Goal: Task Accomplishment & Management: Manage account settings

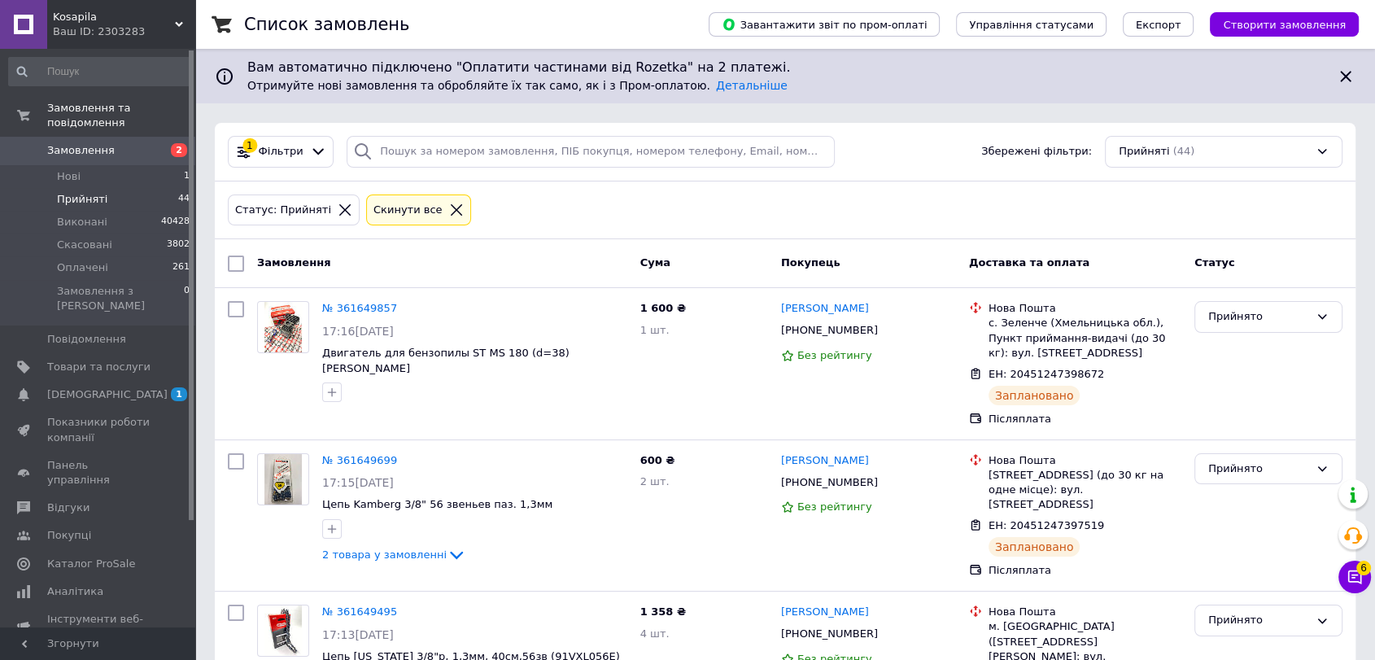
drag, startPoint x: 0, startPoint y: 0, endPoint x: 101, endPoint y: 133, distance: 167.3
click at [98, 165] on li "Нові 1" at bounding box center [99, 176] width 199 height 23
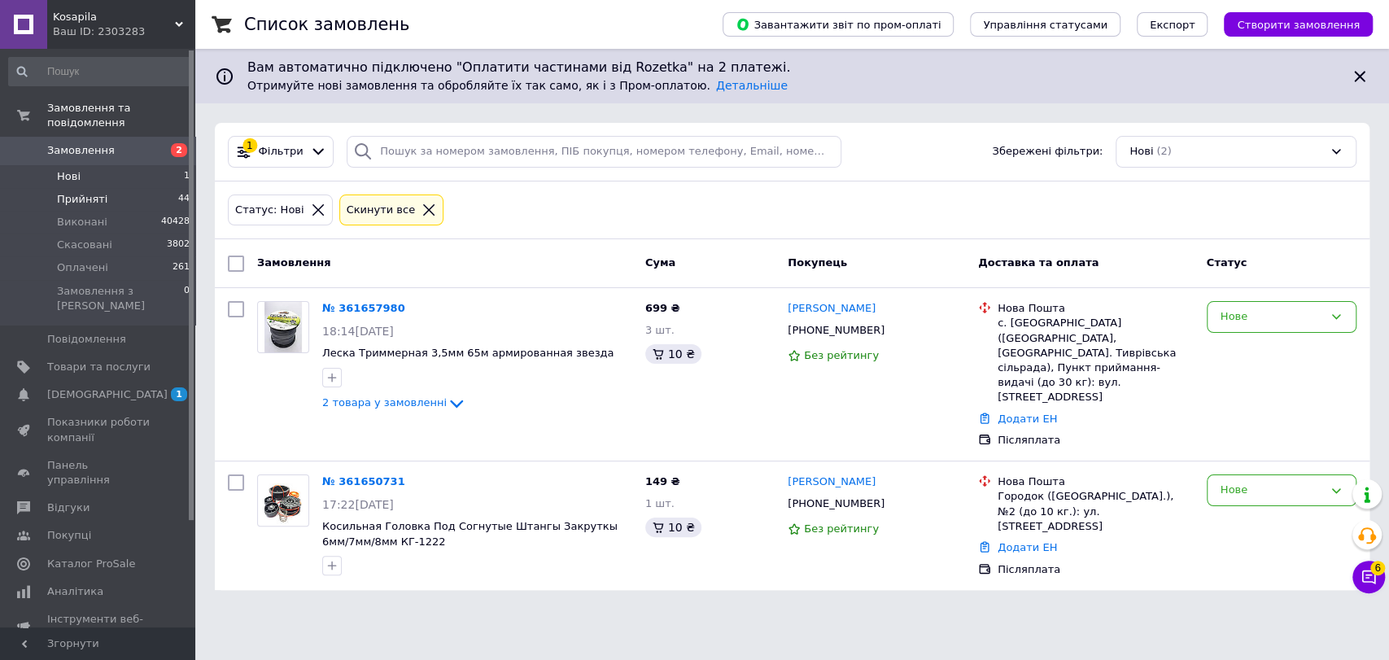
click at [78, 192] on span "Прийняті" at bounding box center [82, 199] width 50 height 15
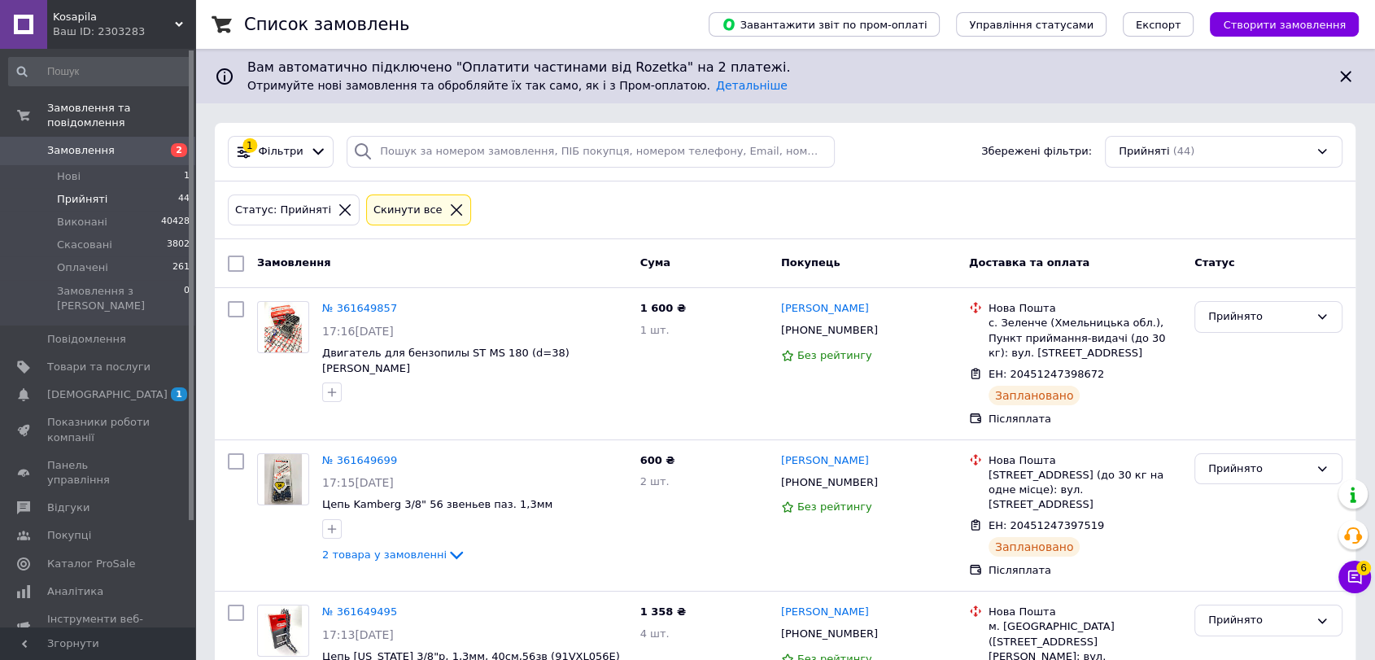
click at [449, 204] on icon at bounding box center [456, 210] width 15 height 15
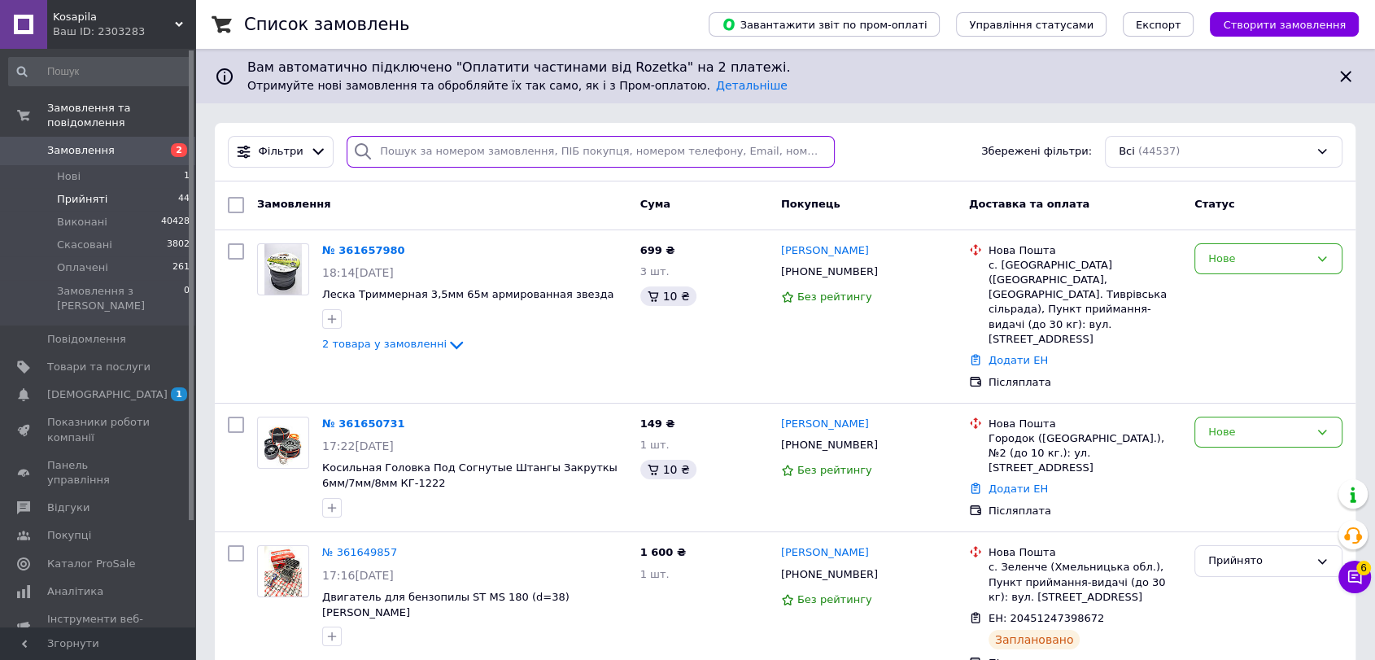
click at [501, 149] on input "search" at bounding box center [591, 152] width 488 height 32
paste input "380966956928"
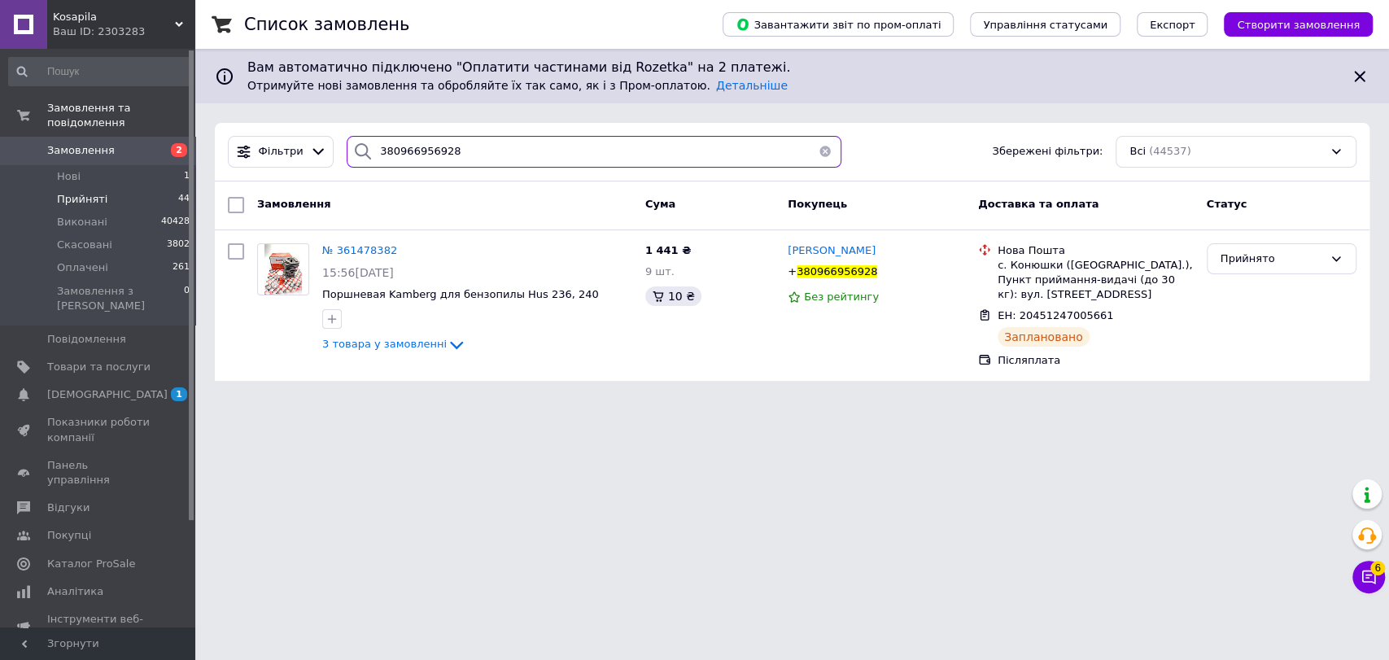
type input "380966956928"
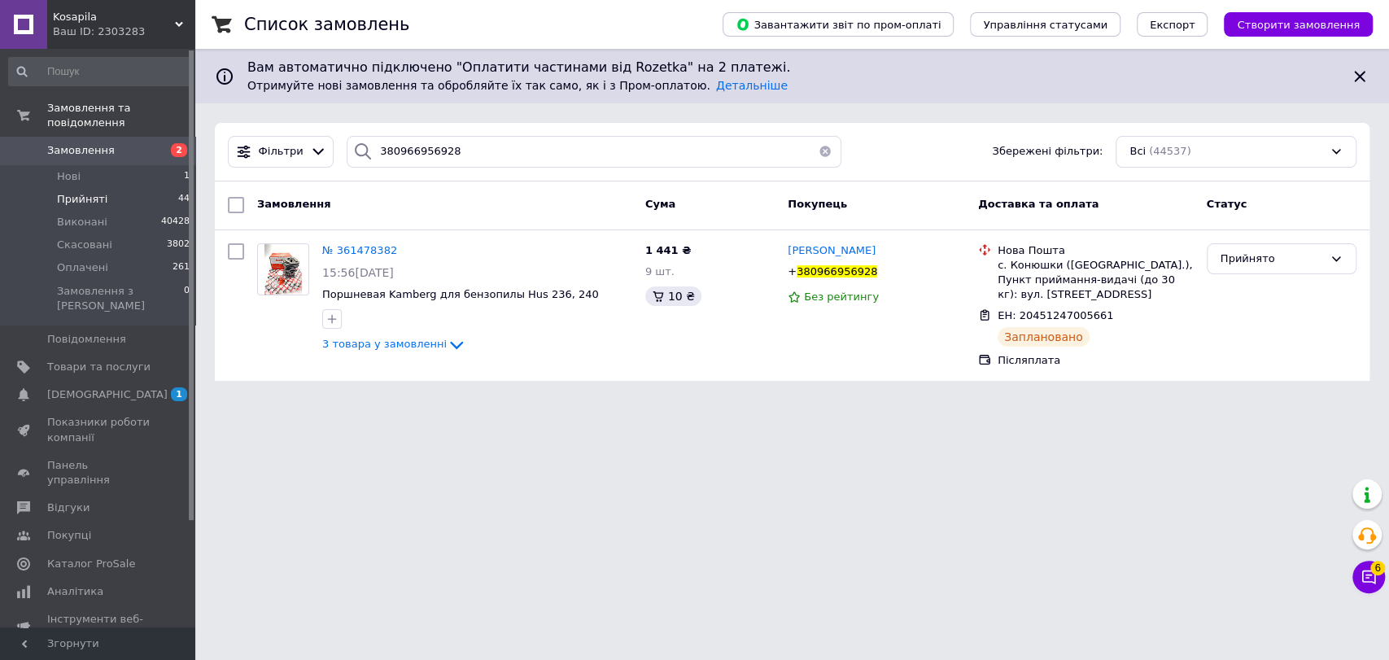
click at [144, 188] on li "Прийняті 44" at bounding box center [99, 199] width 199 height 23
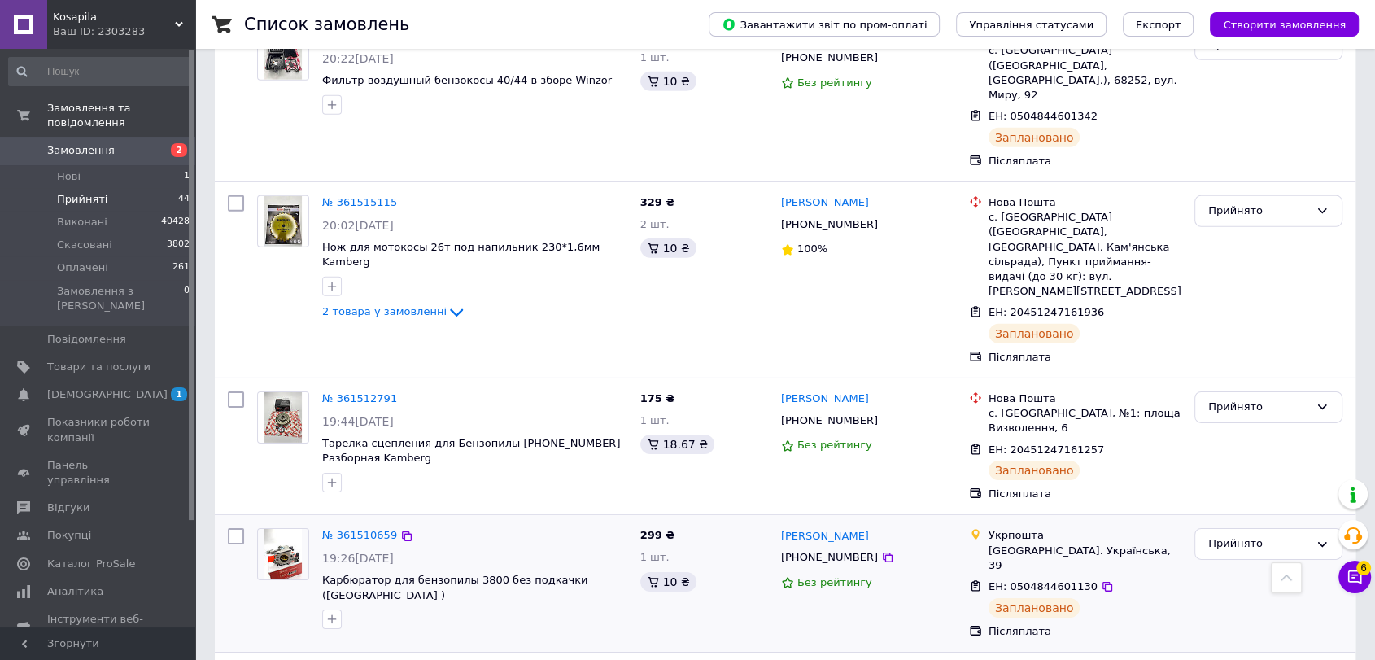
scroll to position [5045, 0]
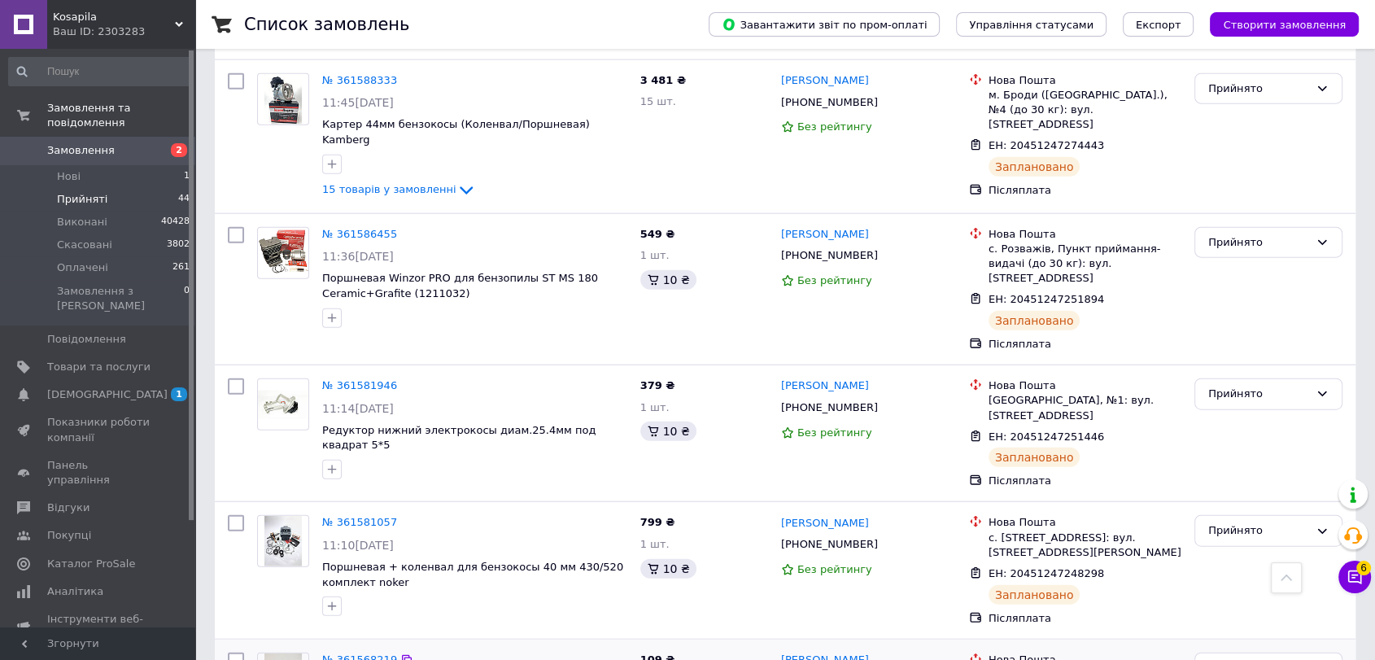
scroll to position [3870, 0]
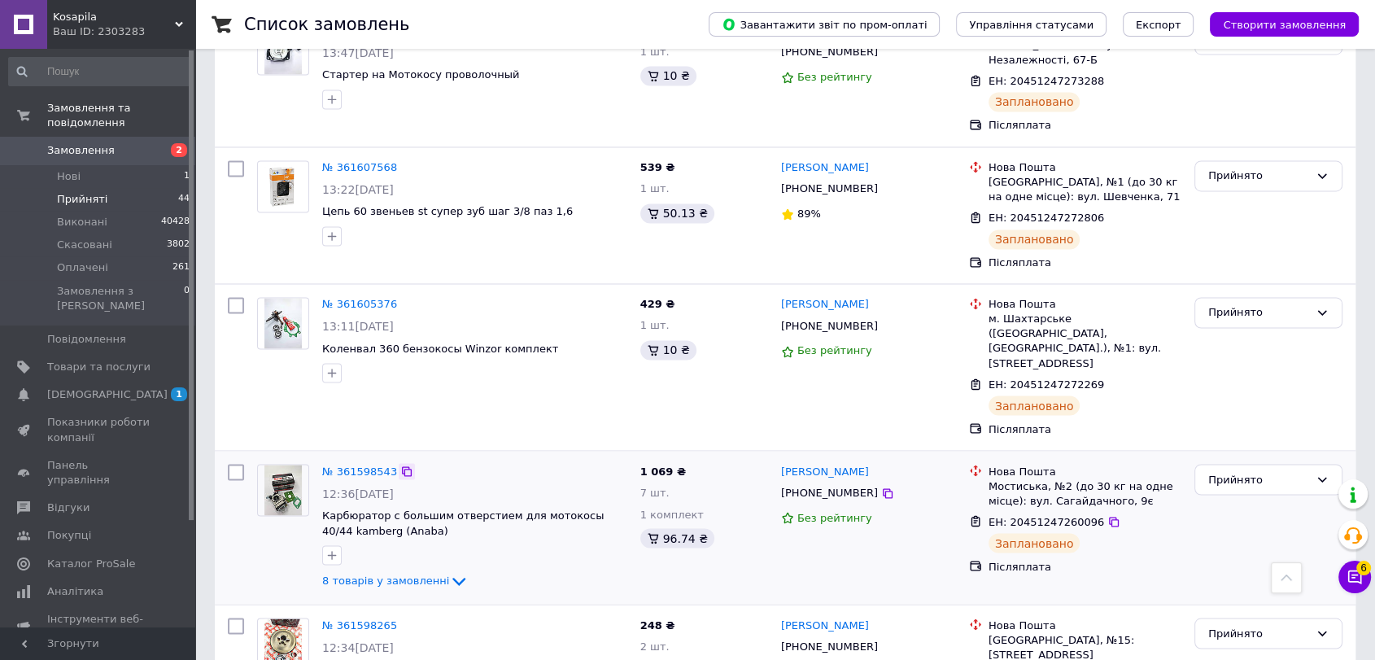
scroll to position [2604, 0]
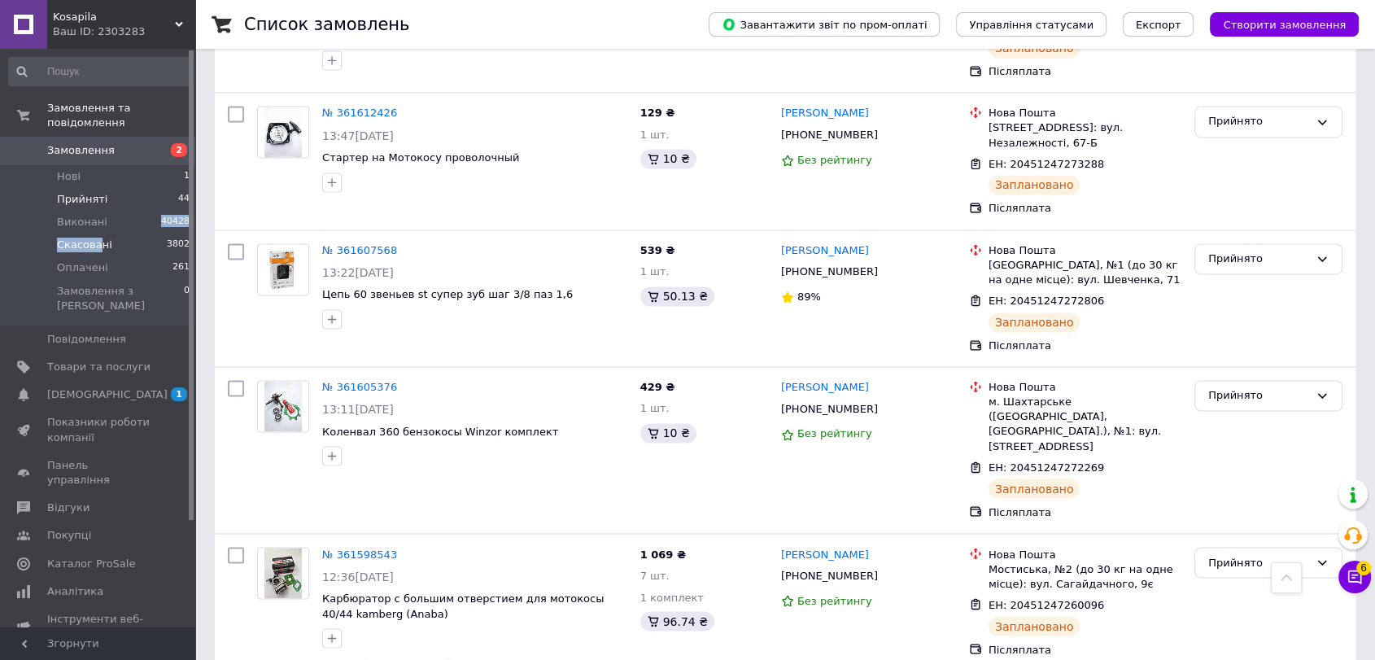
drag, startPoint x: 104, startPoint y: 209, endPoint x: 94, endPoint y: 223, distance: 16.9
click at [94, 223] on ul "Нові 1 Прийняті 44 Виконані 40428 Скасовані 3802 Оплачені 261 Замовлення з Розе…" at bounding box center [99, 245] width 199 height 160
click at [94, 238] on span "Скасовані" at bounding box center [84, 245] width 55 height 15
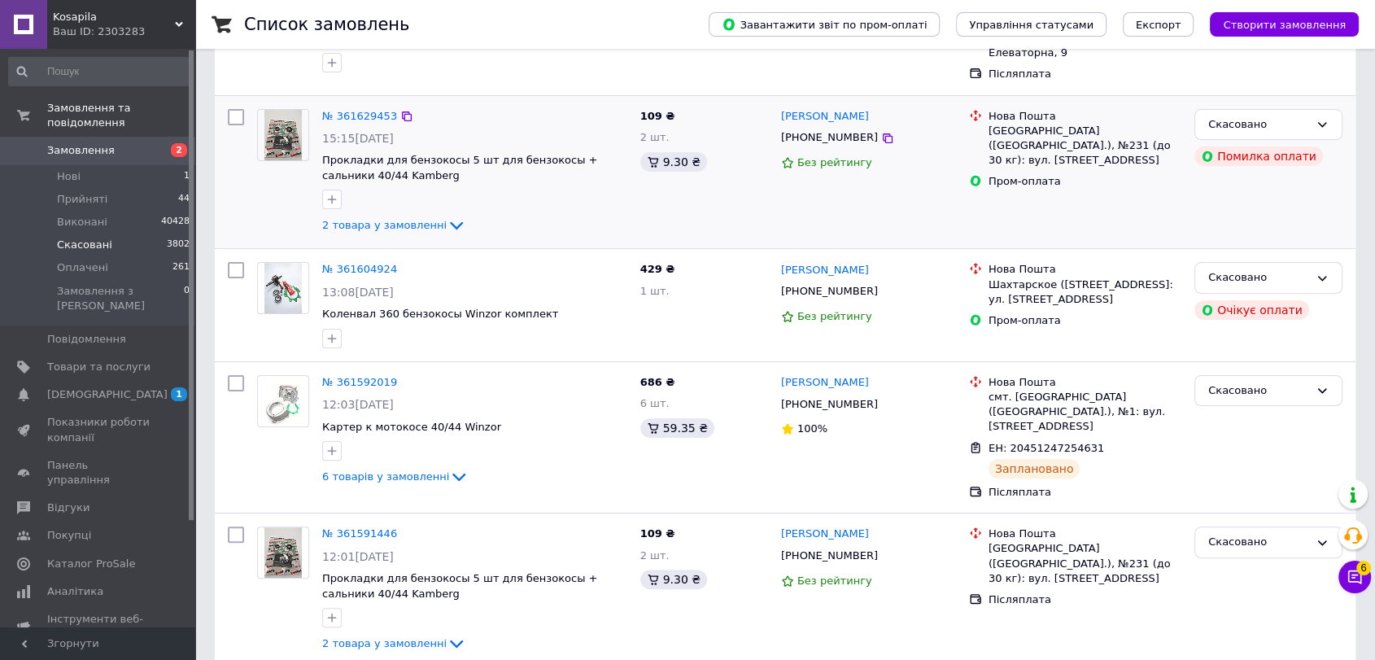
scroll to position [361, 0]
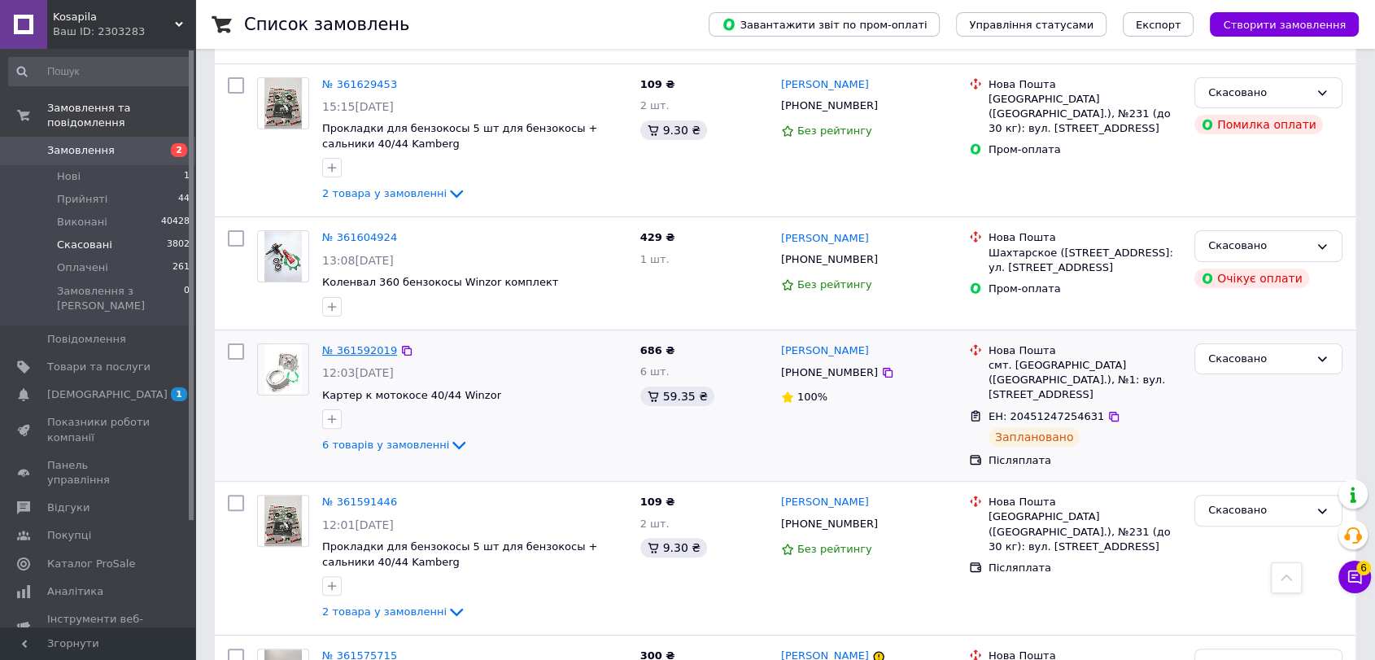
click at [365, 344] on link "№ 361592019" at bounding box center [359, 350] width 75 height 12
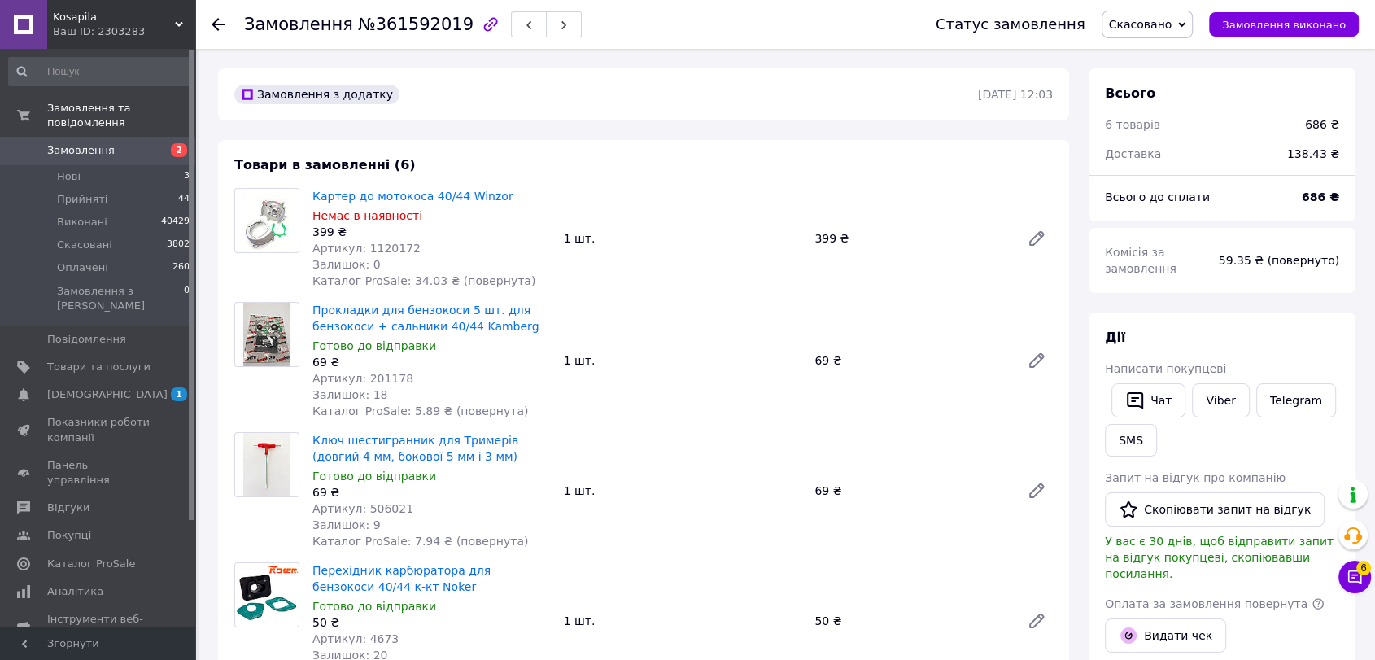
click at [1169, 18] on span "Скасовано" at bounding box center [1140, 24] width 63 height 13
click at [1152, 46] on li "Прийнято" at bounding box center [1147, 57] width 90 height 24
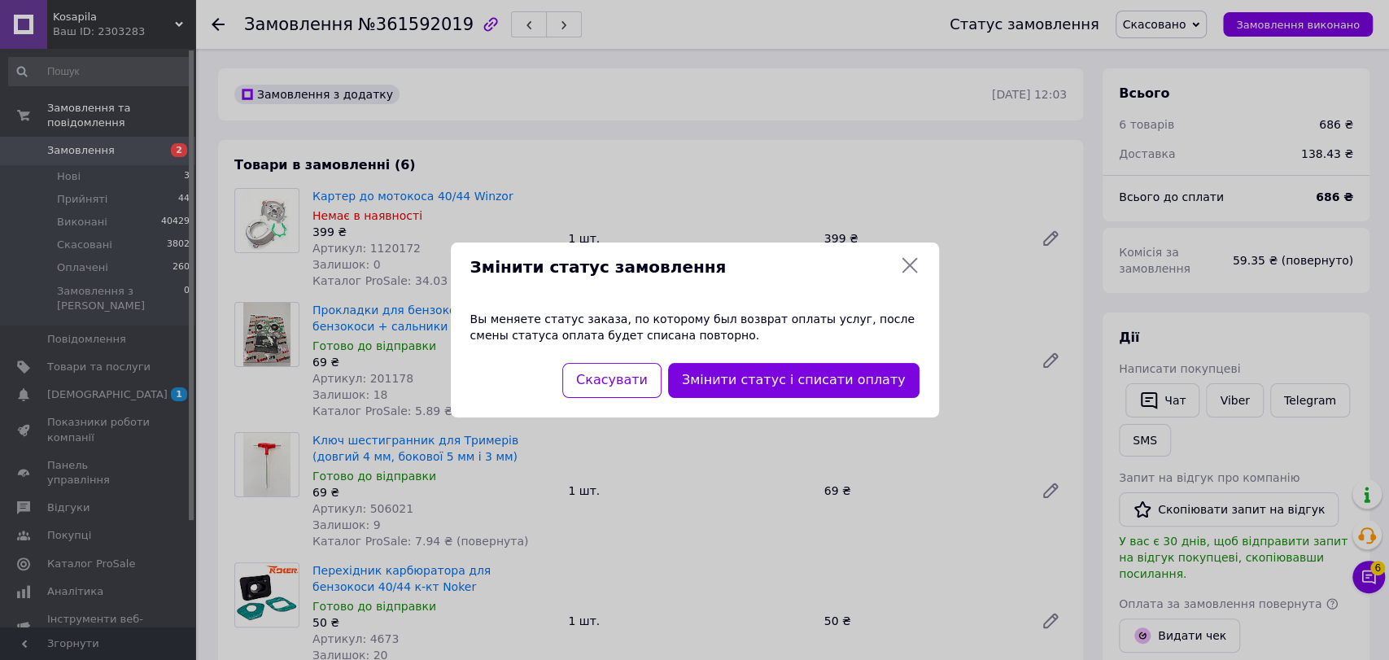
click at [773, 414] on div "Скасувати Змінити статус і списати оплату" at bounding box center [695, 390] width 488 height 55
click at [773, 392] on button "Змінити статус і списати оплату" at bounding box center [793, 380] width 251 height 35
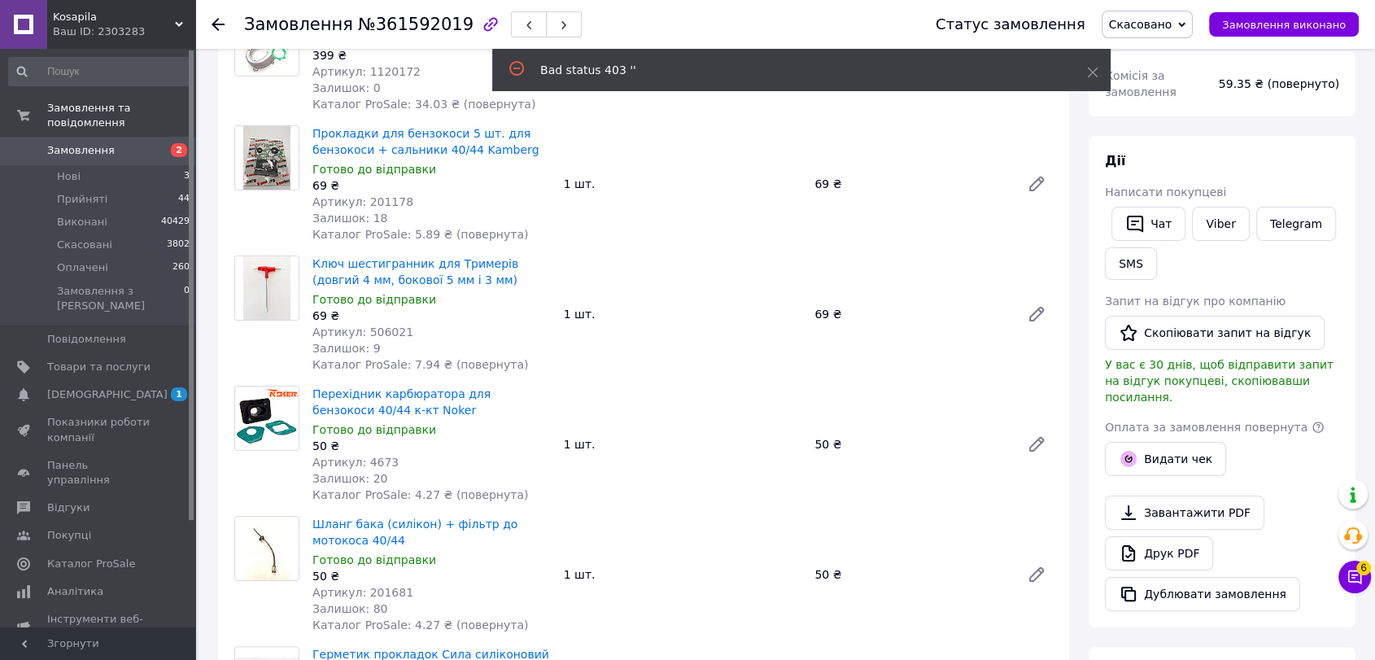
scroll to position [181, 0]
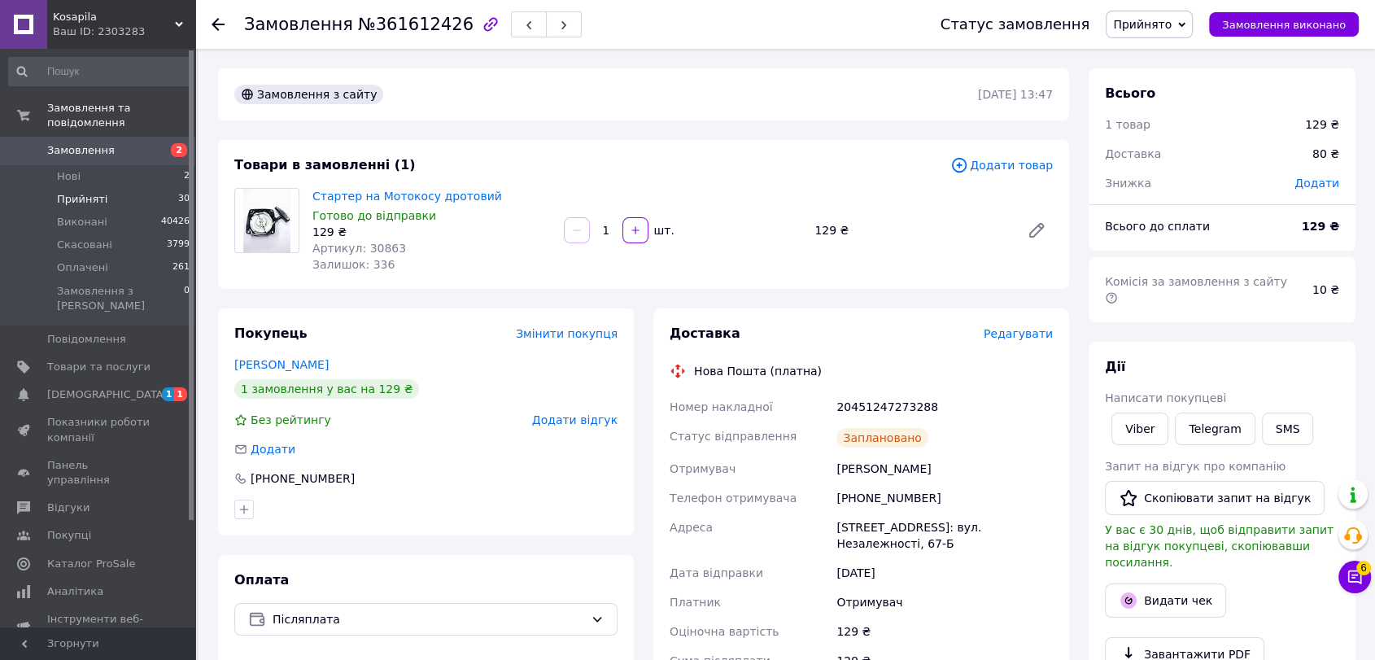
click at [153, 188] on li "Прийняті 30" at bounding box center [99, 199] width 199 height 23
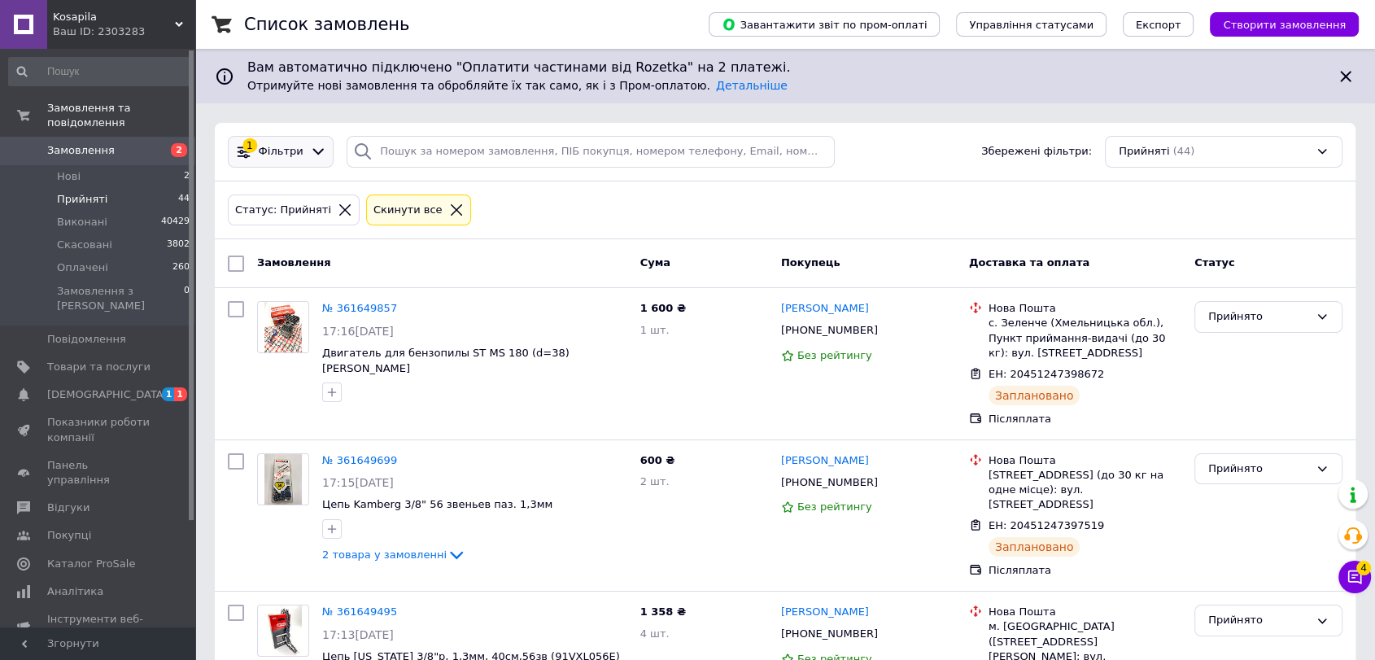
click at [279, 151] on span "Фільтри" at bounding box center [281, 151] width 45 height 15
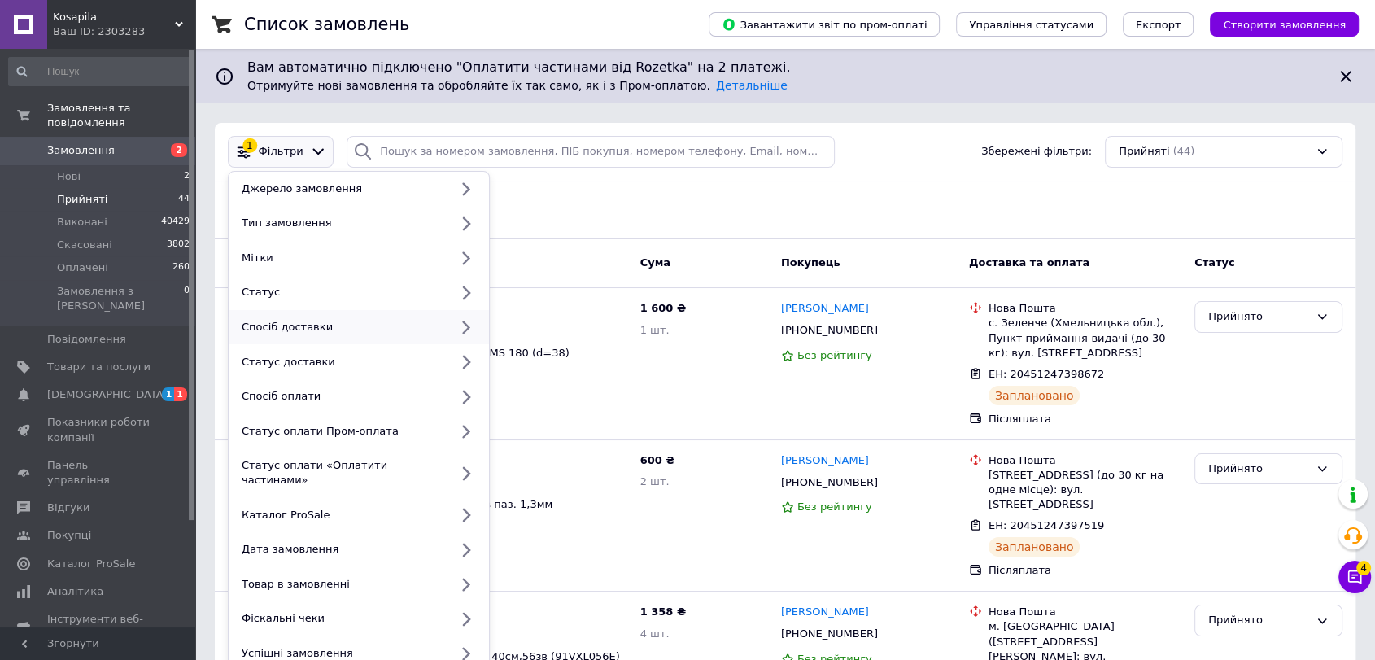
click at [312, 327] on div "Спосіб доставки" at bounding box center [342, 327] width 214 height 15
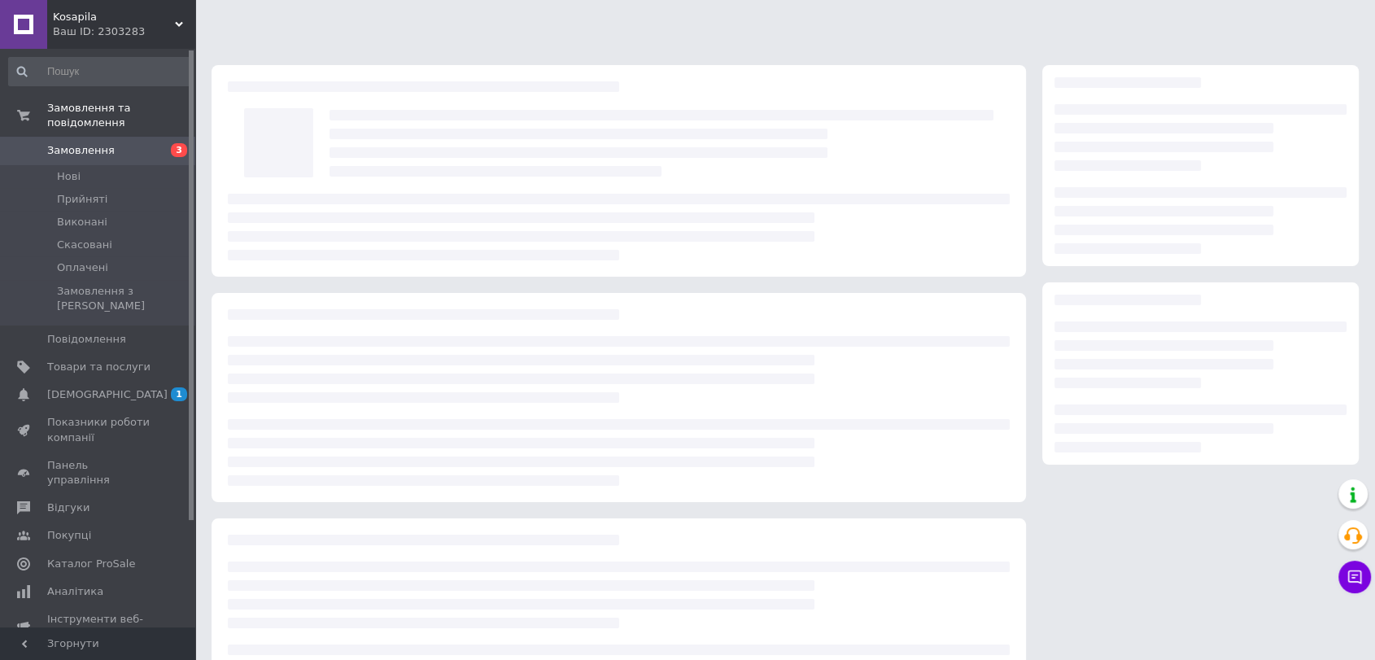
scroll to position [84, 0]
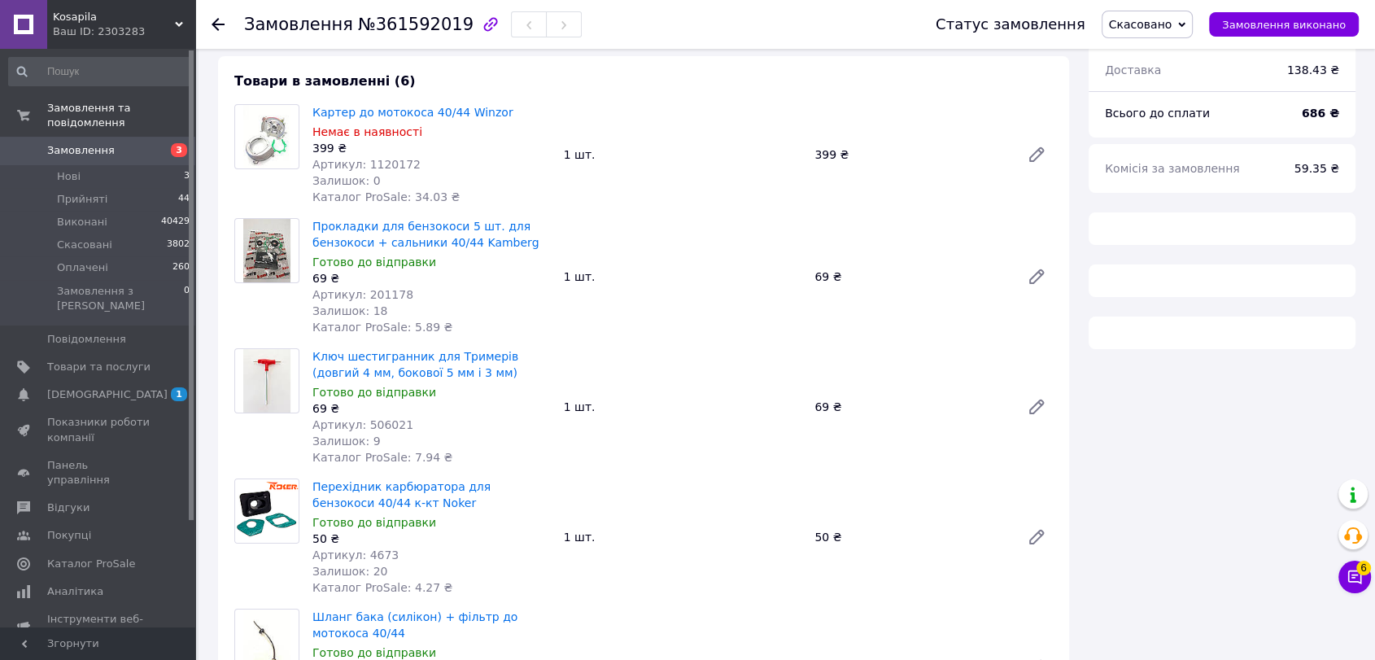
click at [1172, 20] on span "Скасовано" at bounding box center [1140, 24] width 63 height 13
click at [1162, 47] on li "Прийнято" at bounding box center [1147, 57] width 90 height 24
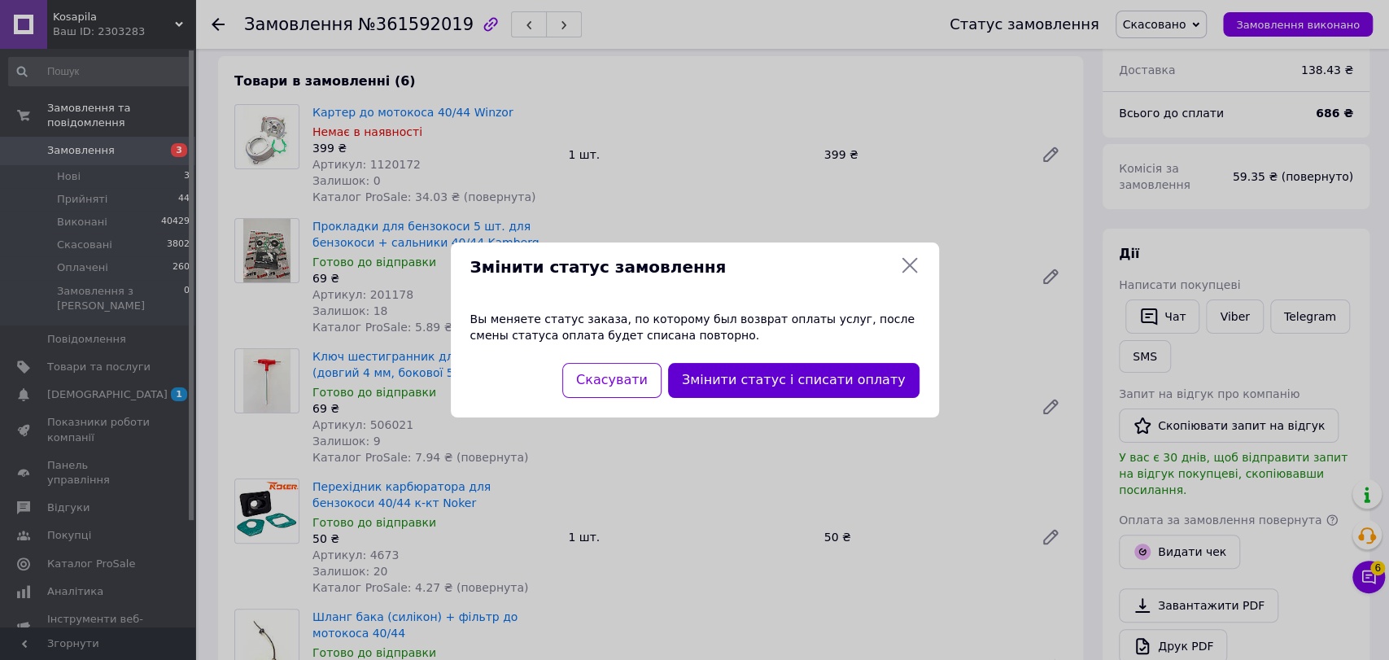
click at [783, 365] on button "Змінити статус і списати оплату" at bounding box center [793, 380] width 251 height 35
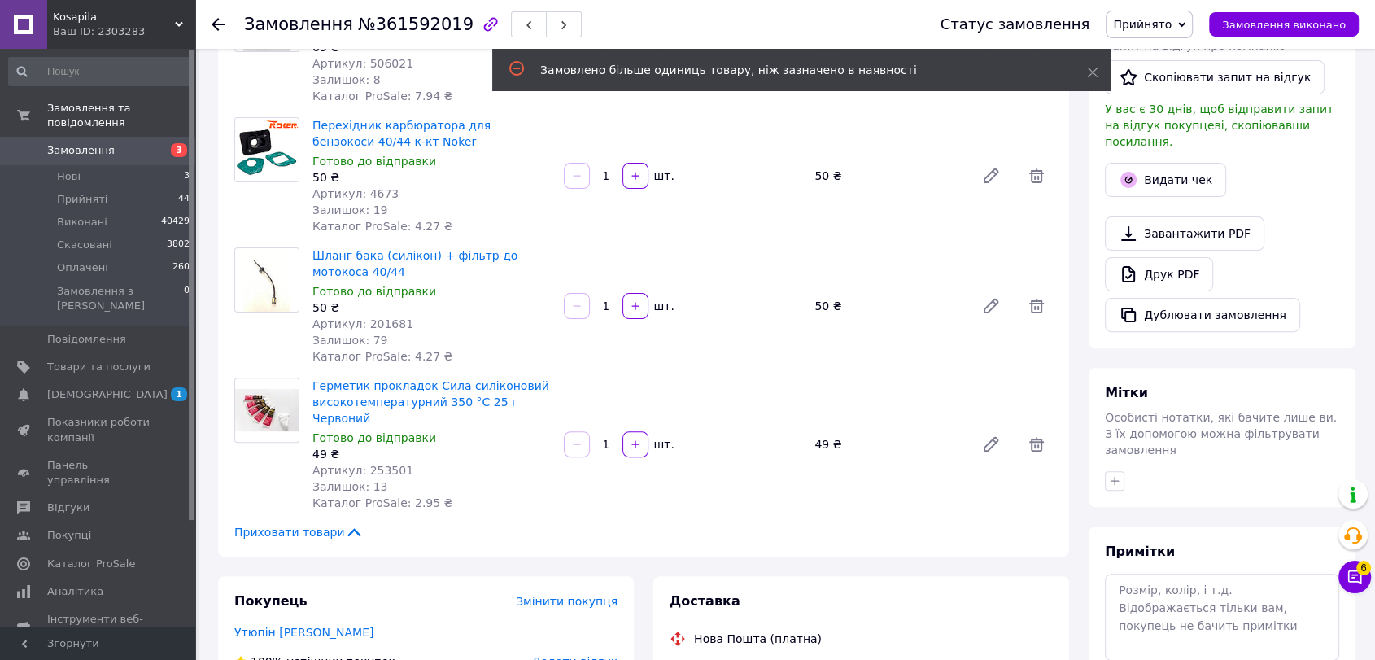
scroll to position [434, 0]
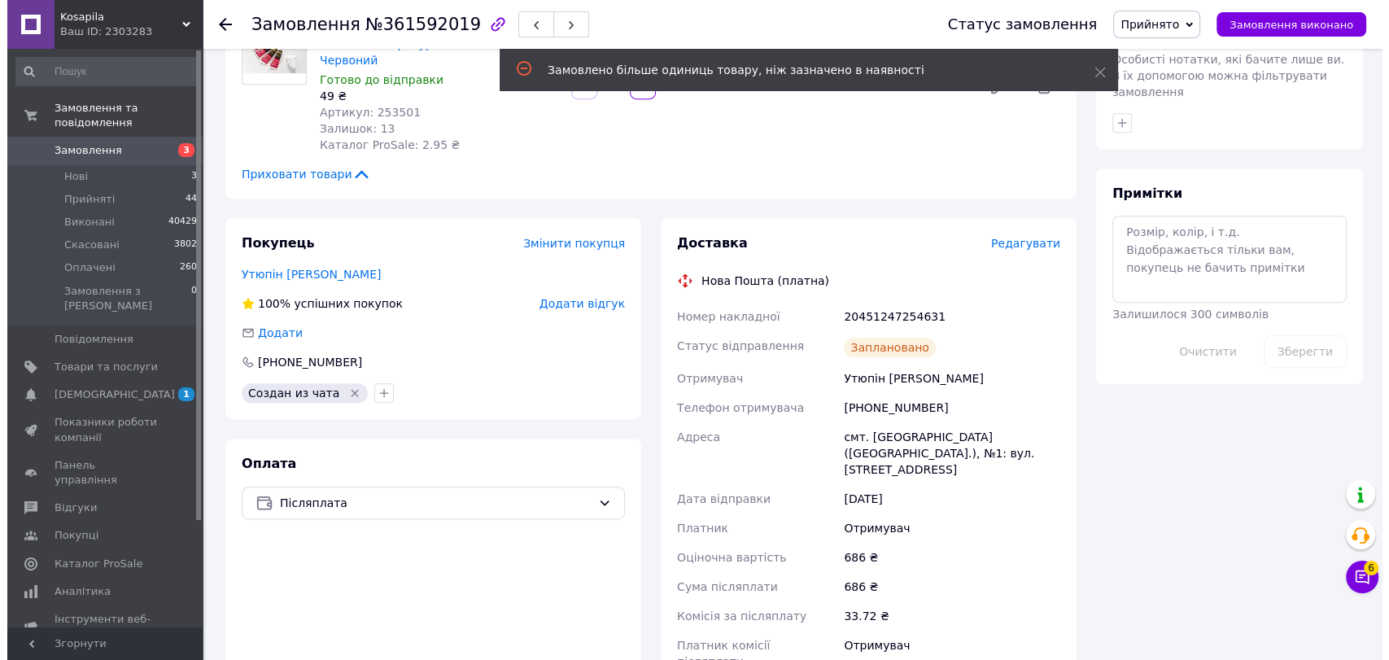
scroll to position [807, 0]
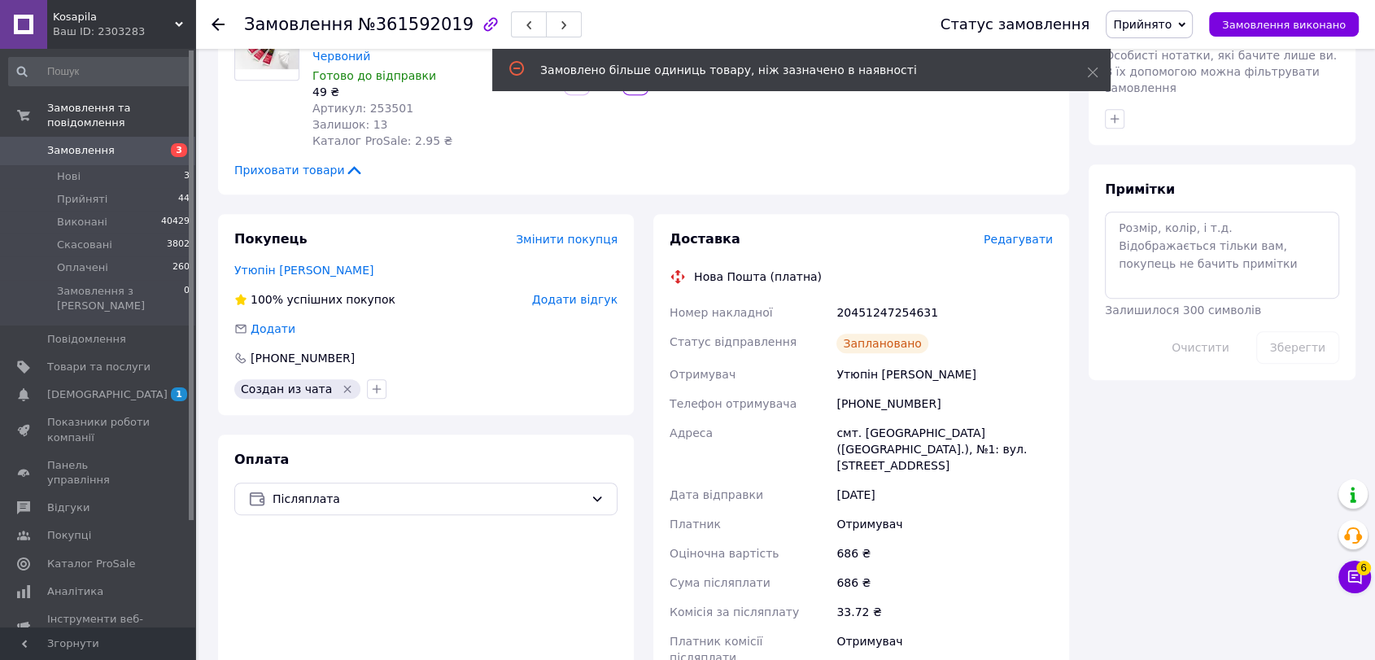
click at [1023, 233] on span "Редагувати" at bounding box center [1018, 239] width 69 height 13
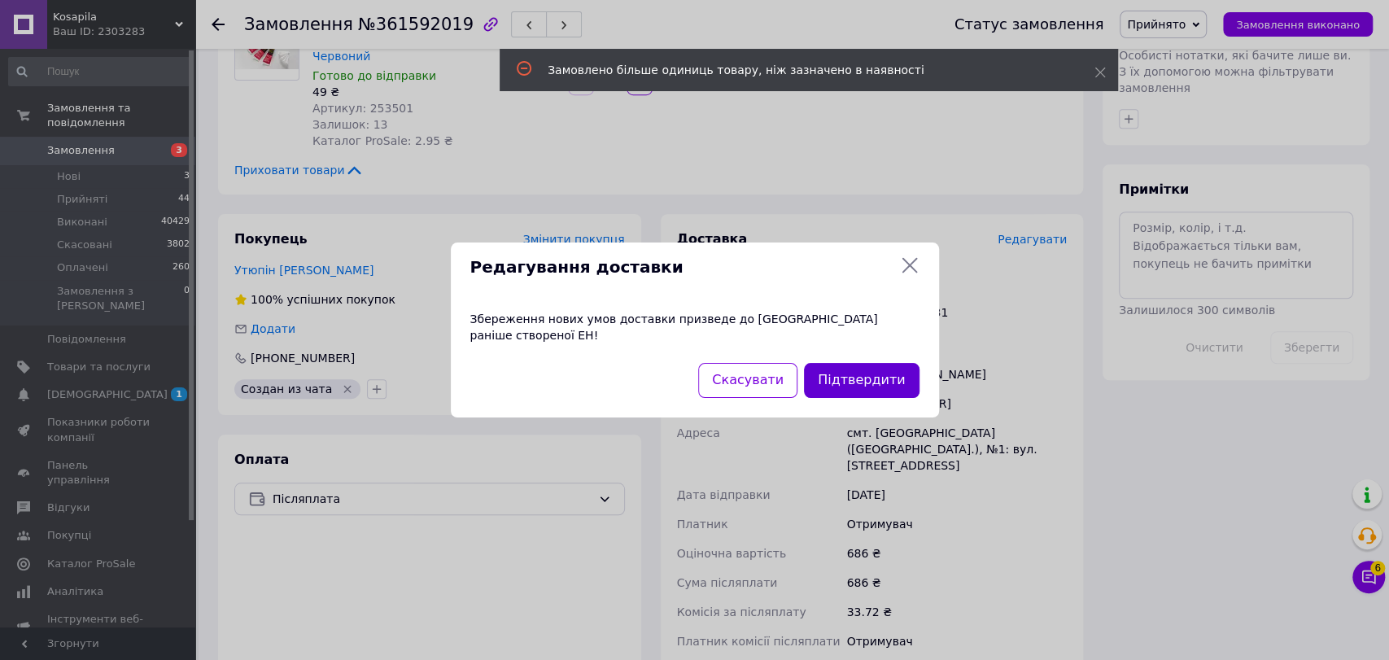
click at [881, 373] on button "Підтвердити" at bounding box center [861, 380] width 115 height 35
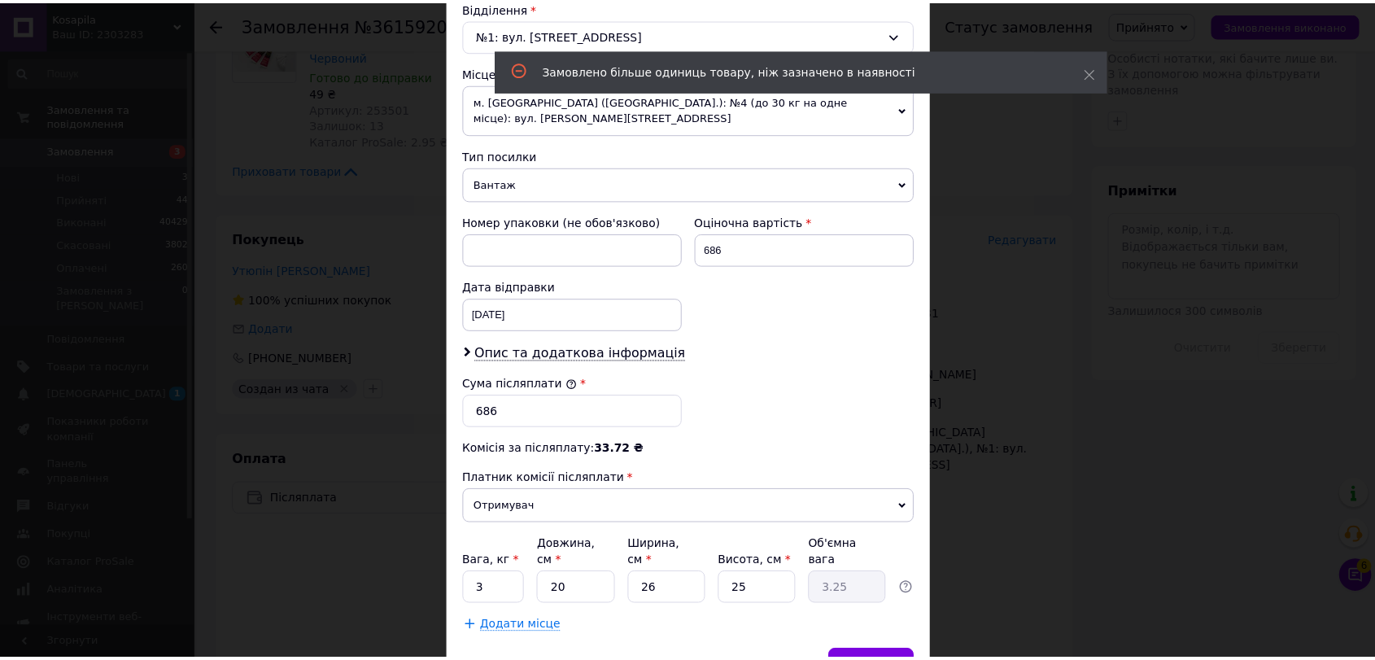
scroll to position [595, 0]
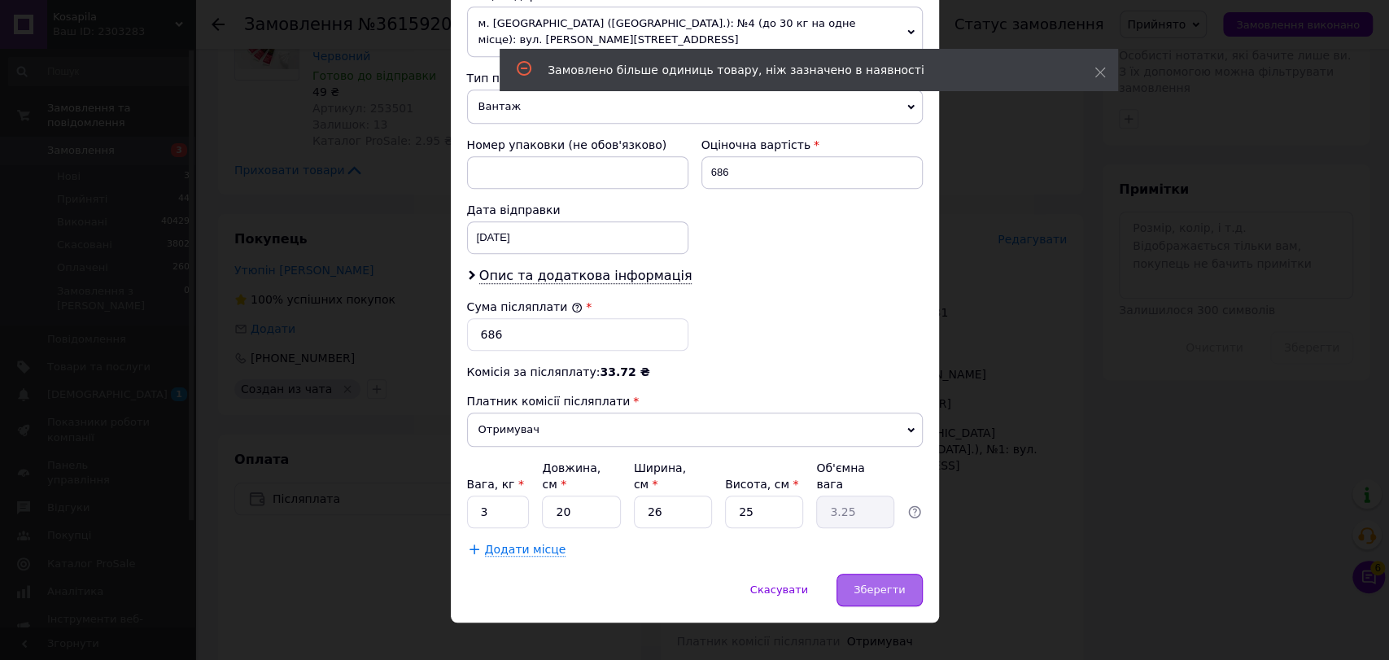
click at [871, 583] on span "Зберегти" at bounding box center [878, 589] width 51 height 12
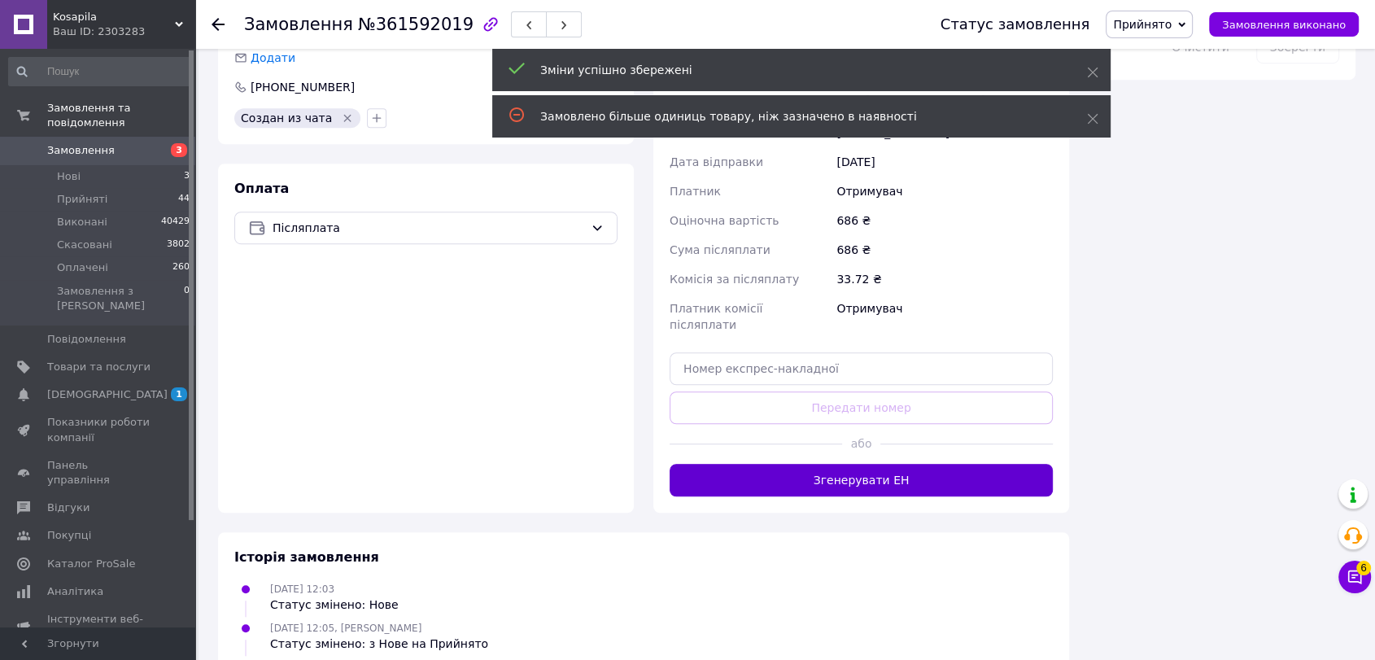
click at [856, 464] on button "Згенерувати ЕН" at bounding box center [861, 480] width 383 height 33
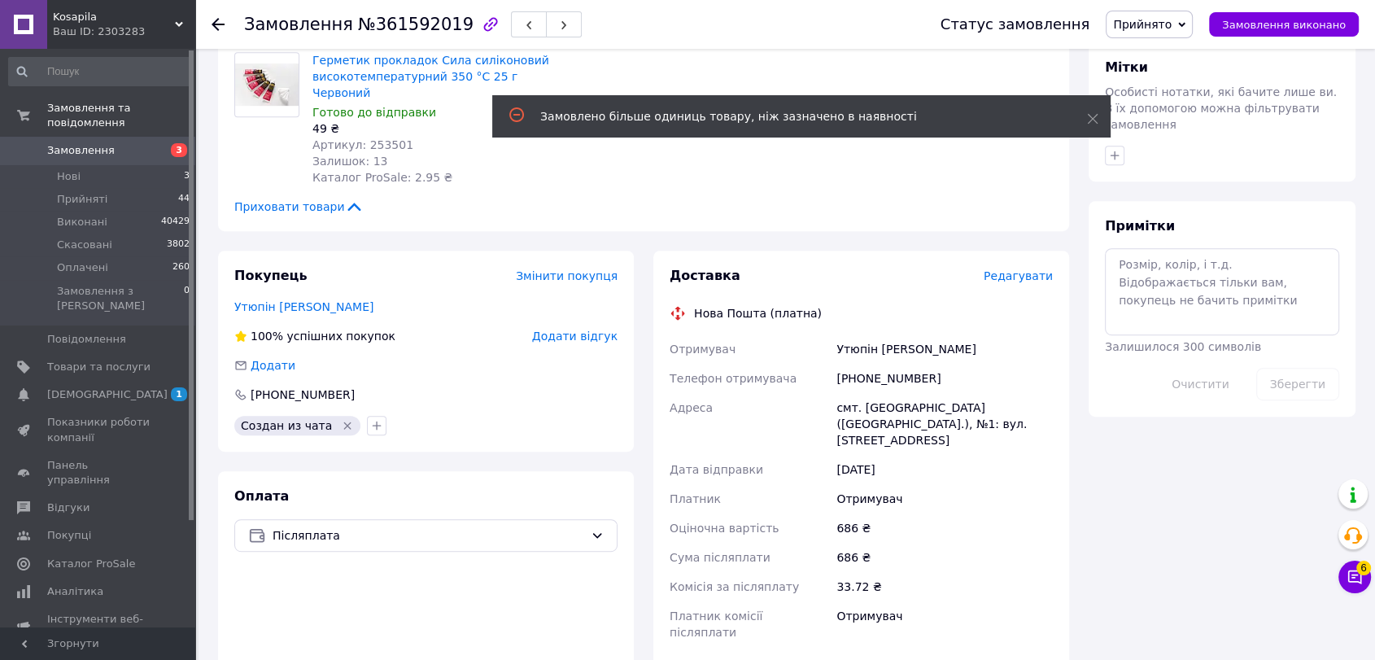
scroll to position [904, 0]
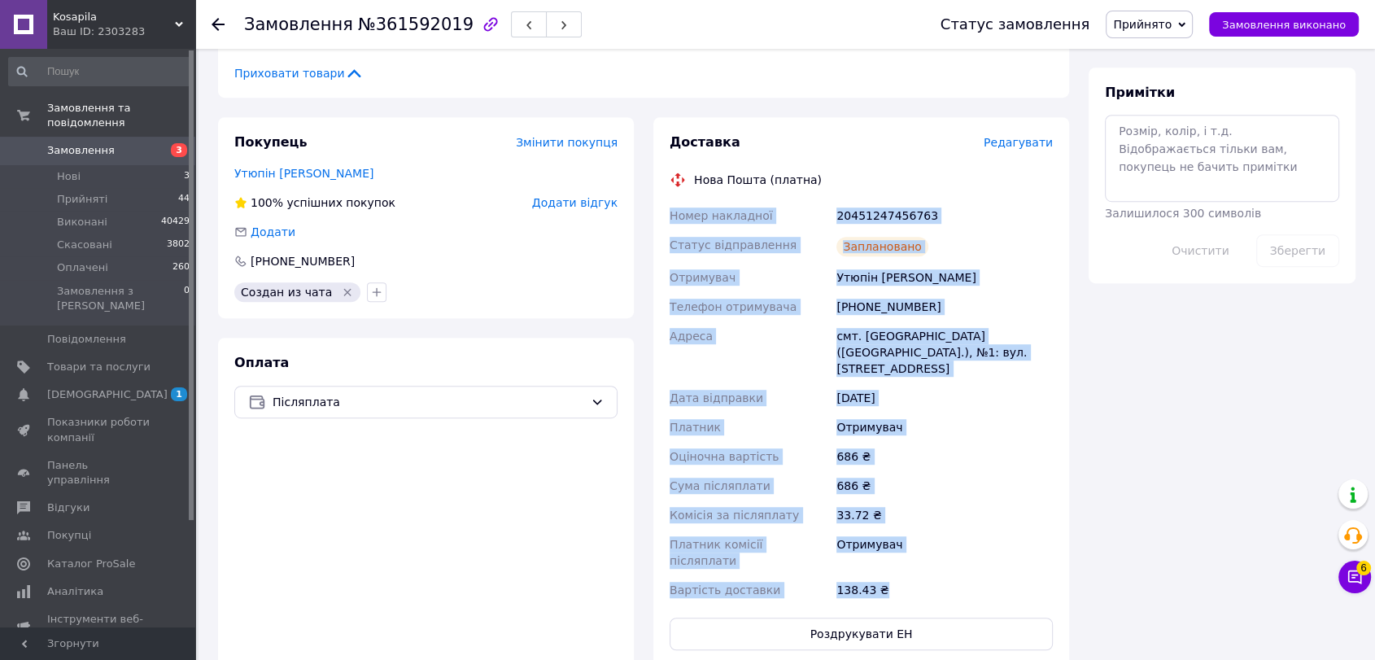
drag, startPoint x: 664, startPoint y: 187, endPoint x: 892, endPoint y: 421, distance: 326.2
click at [942, 542] on div "Доставка Редагувати Нова Пошта (платна) Номер накладної 20451247456763 Статус в…" at bounding box center [861, 391] width 416 height 549
copy div "Номер накладної 20451247456763 Статус відправлення Заплановано Отримувач Утюпін…"
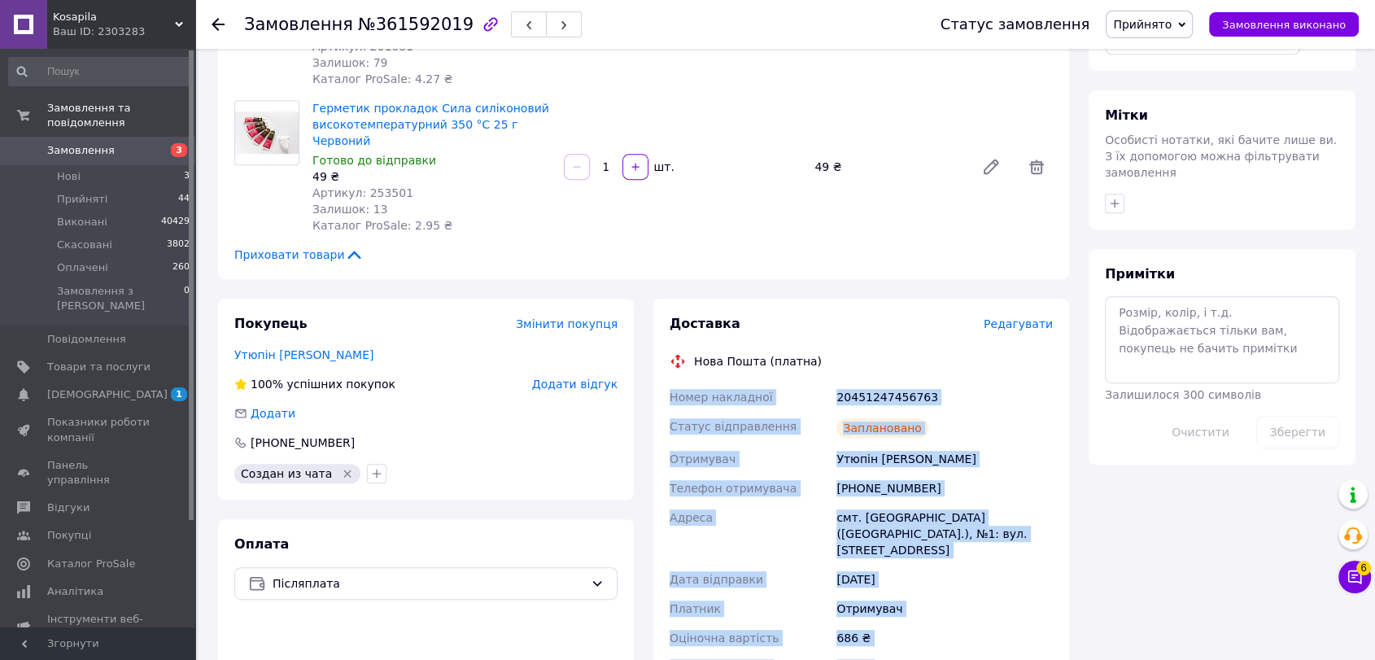
click at [804, 565] on div "Дата відправки" at bounding box center [749, 579] width 167 height 29
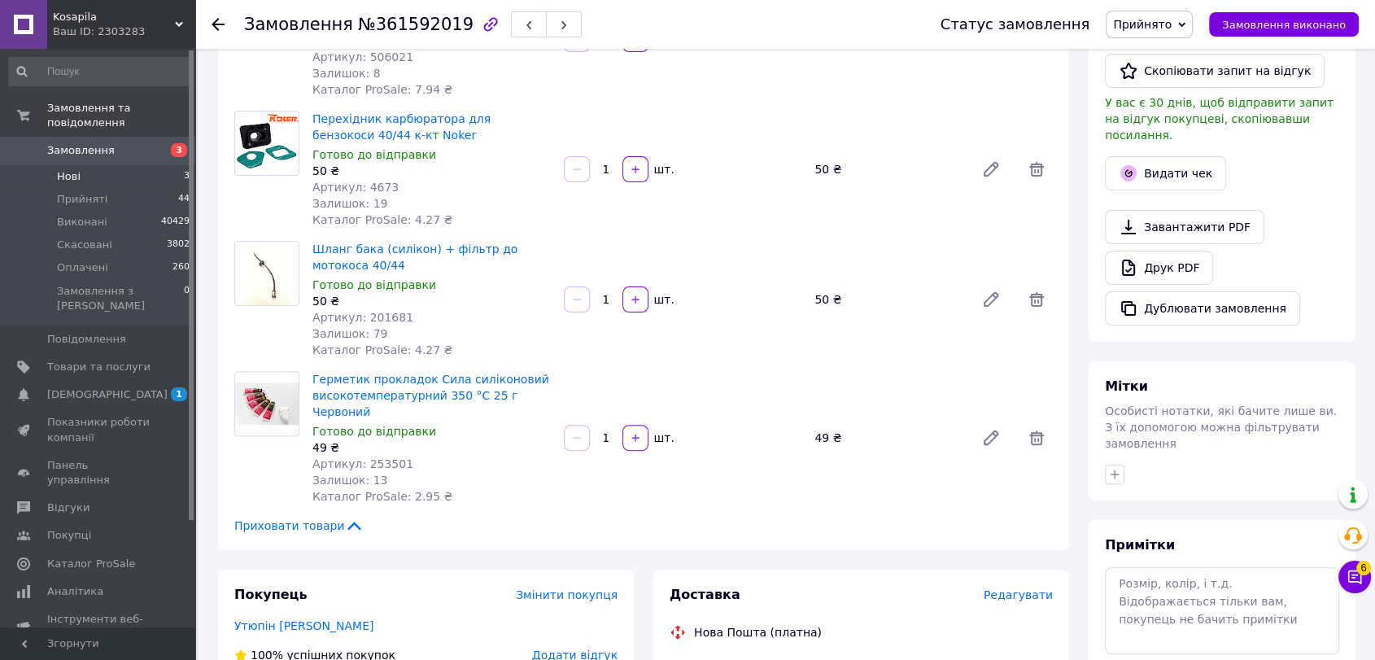
scroll to position [722, 0]
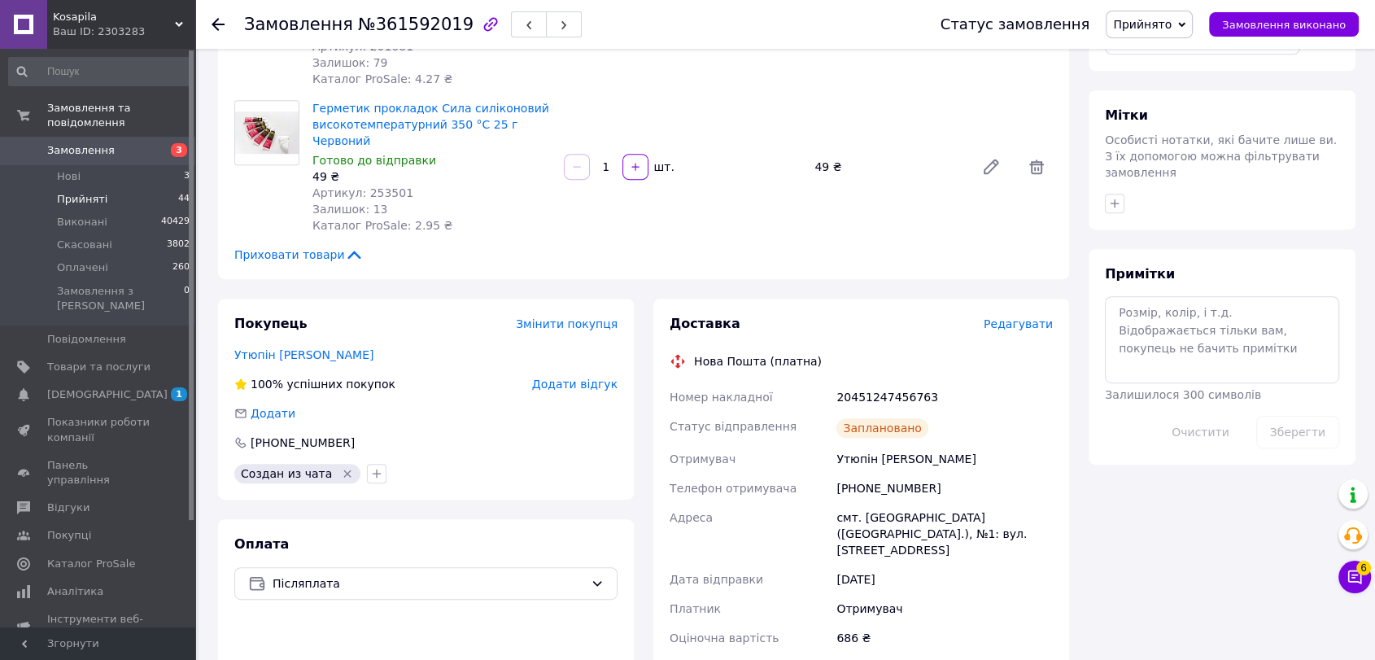
click at [131, 188] on li "Прийняті 44" at bounding box center [99, 199] width 199 height 23
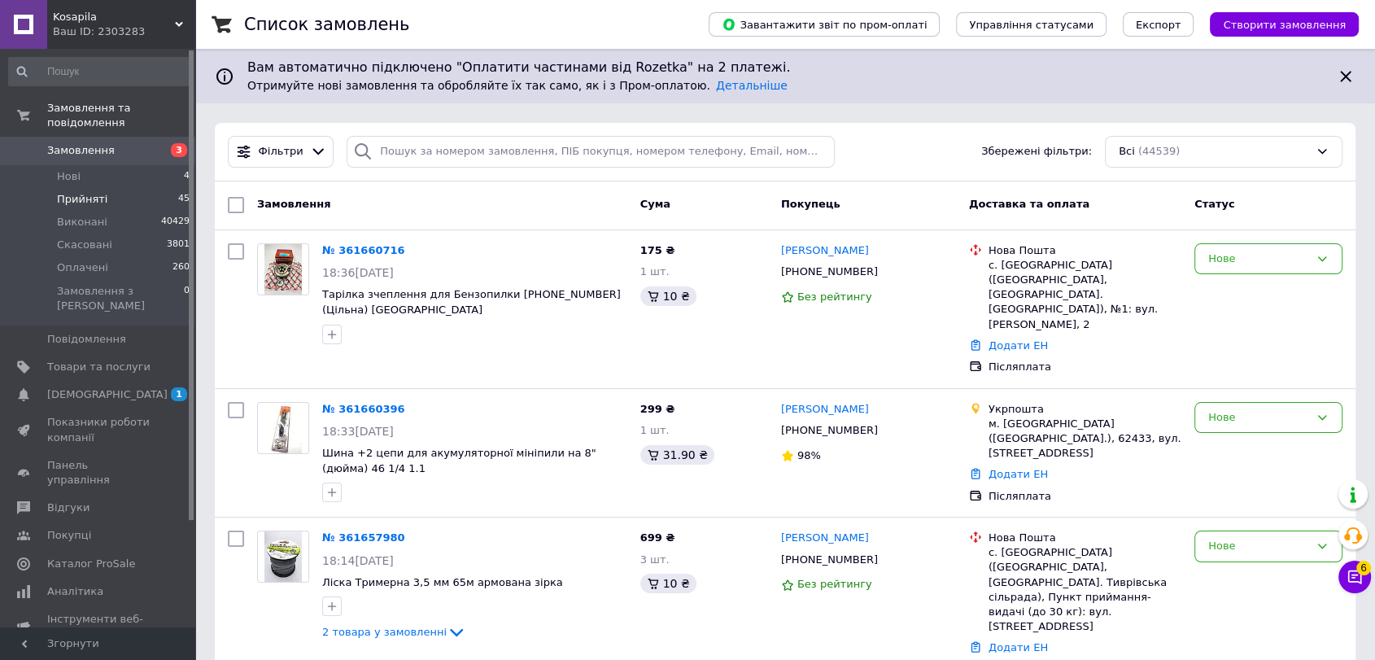
click at [108, 188] on li "Прийняті 45" at bounding box center [99, 199] width 199 height 23
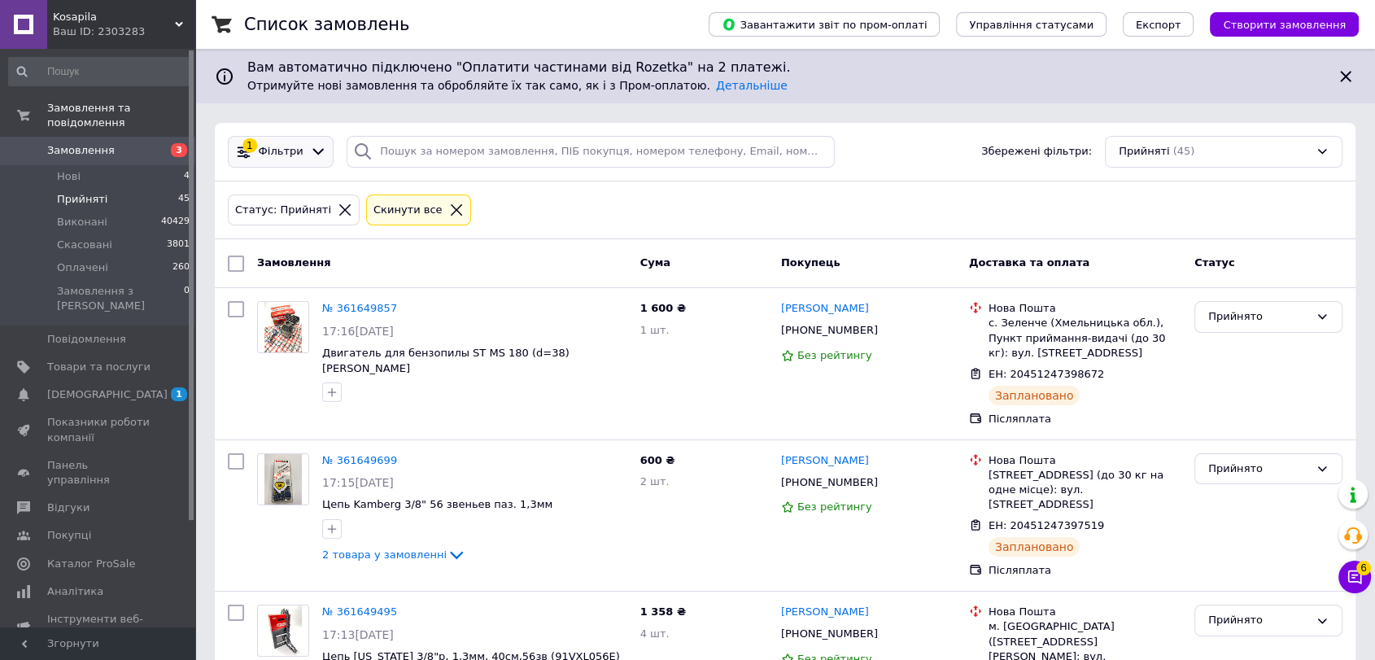
click at [288, 144] on span "Фільтри" at bounding box center [281, 151] width 45 height 15
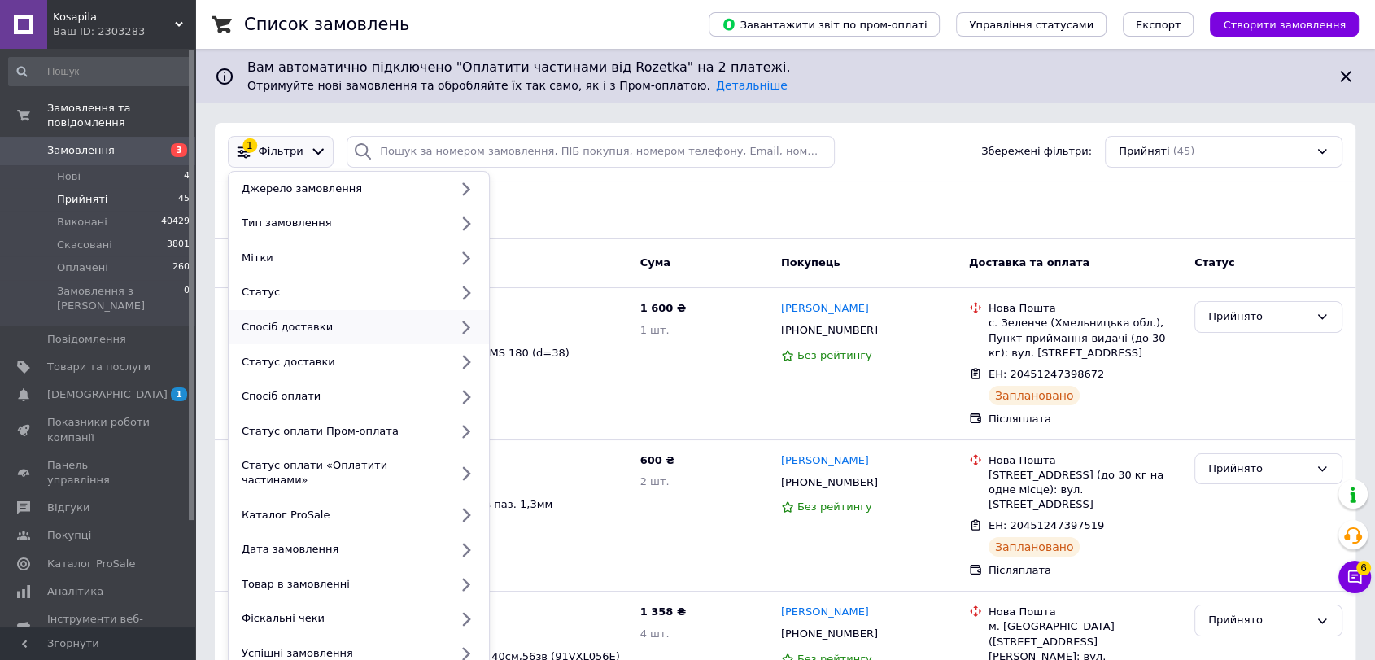
click at [338, 320] on div "Спосіб доставки" at bounding box center [342, 327] width 214 height 15
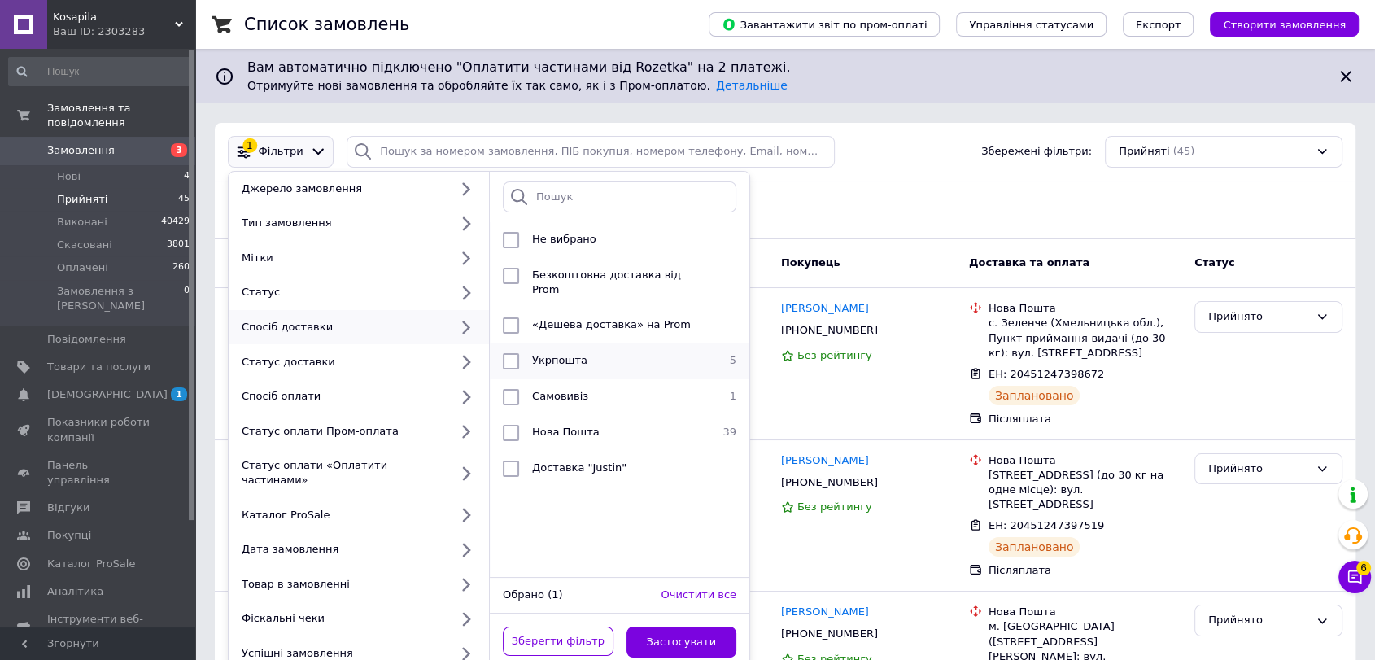
click at [561, 353] on div "Укрпошта" at bounding box center [618, 361] width 184 height 16
checkbox input "true"
click at [688, 631] on button "Застосувати" at bounding box center [681, 642] width 111 height 32
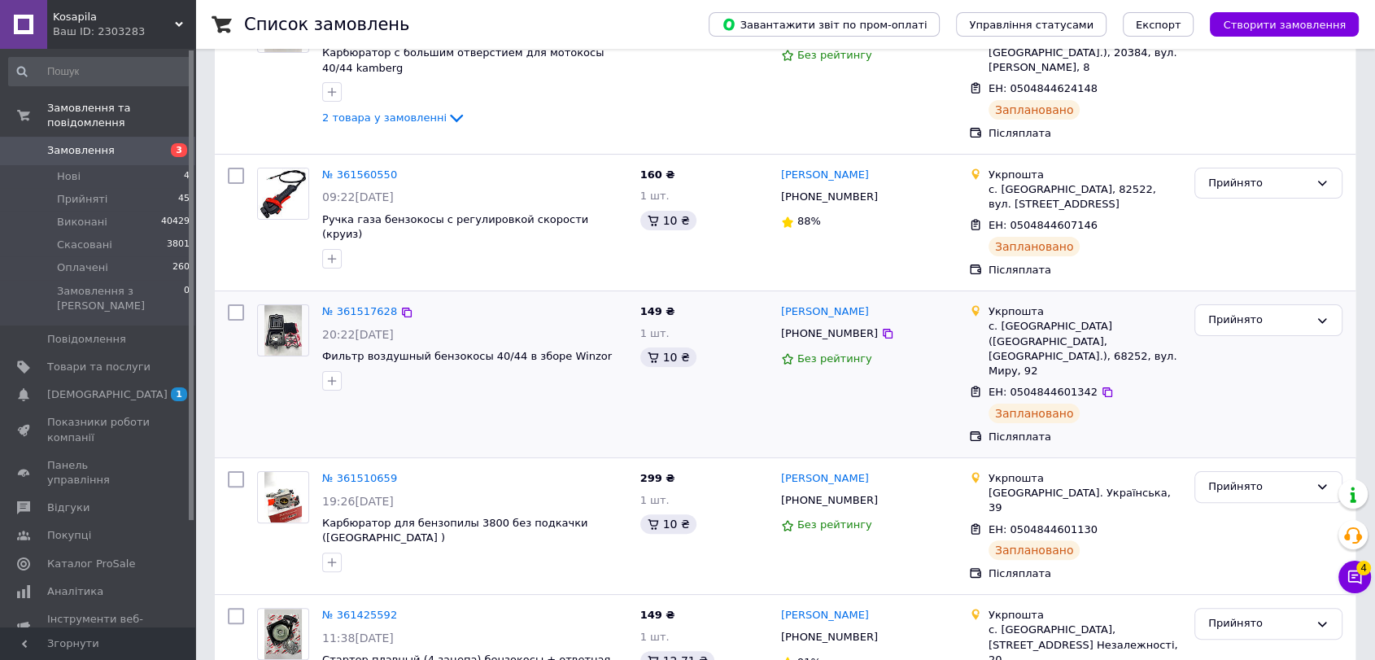
scroll to position [332, 0]
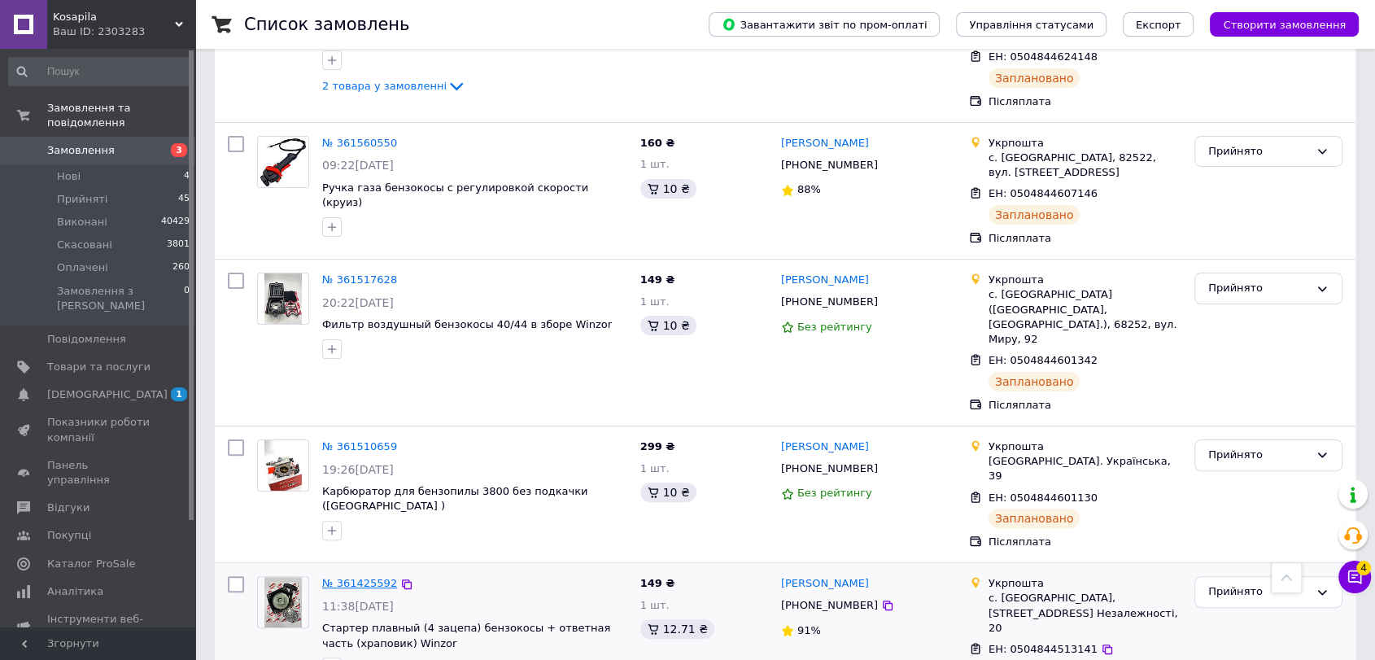
click at [338, 577] on link "№ 361425592" at bounding box center [359, 583] width 75 height 12
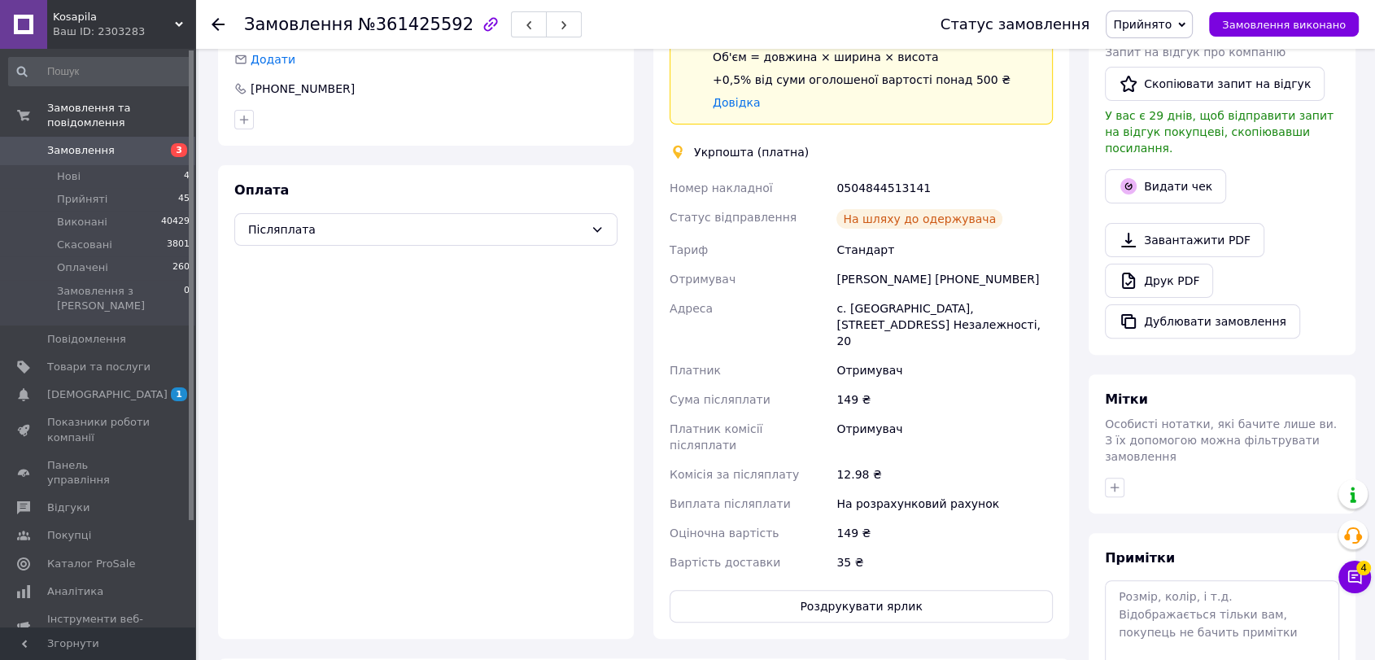
scroll to position [439, 0]
click at [862, 589] on button "Роздрукувати ярлик" at bounding box center [861, 605] width 383 height 33
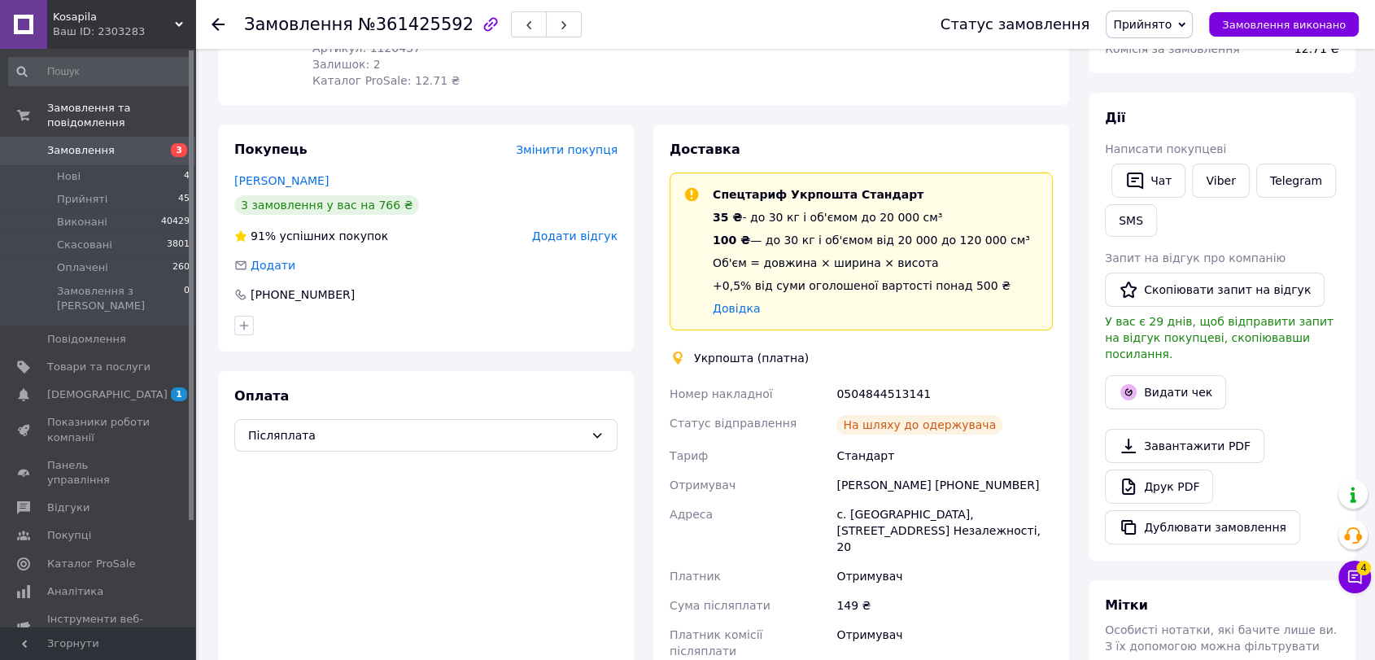
scroll to position [78, 0]
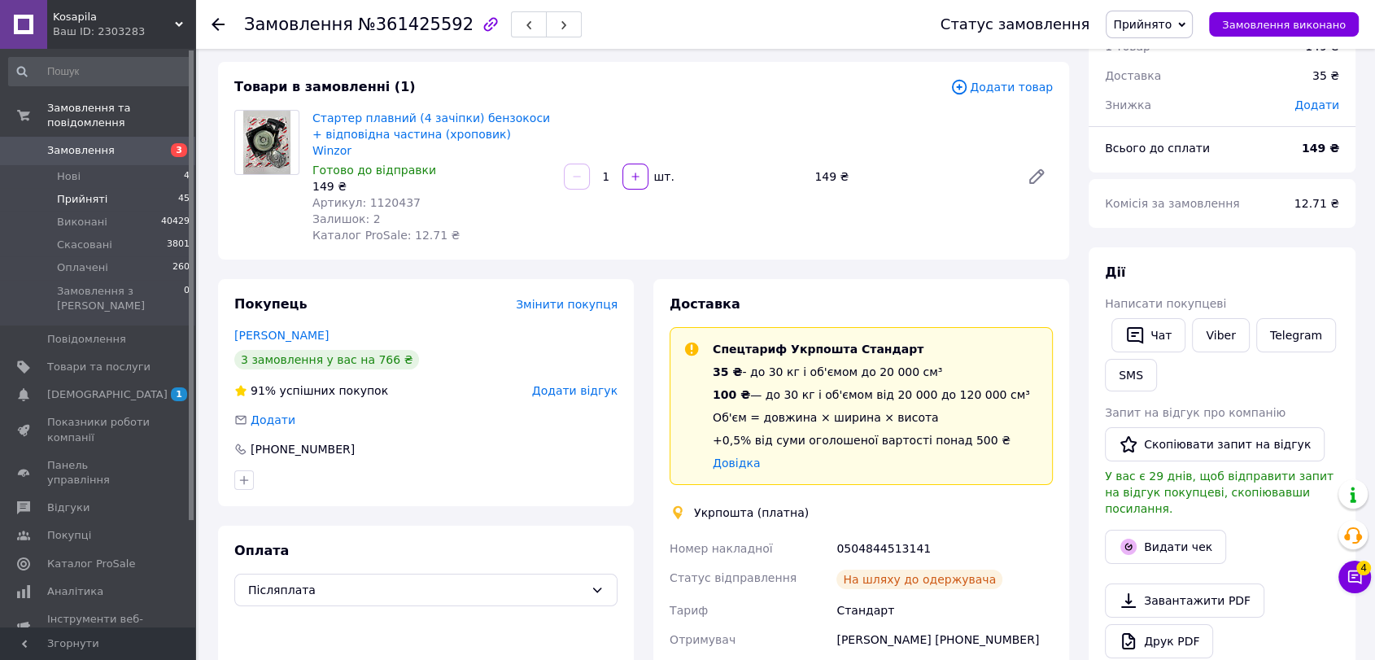
click at [119, 188] on li "Прийняті 45" at bounding box center [99, 199] width 199 height 23
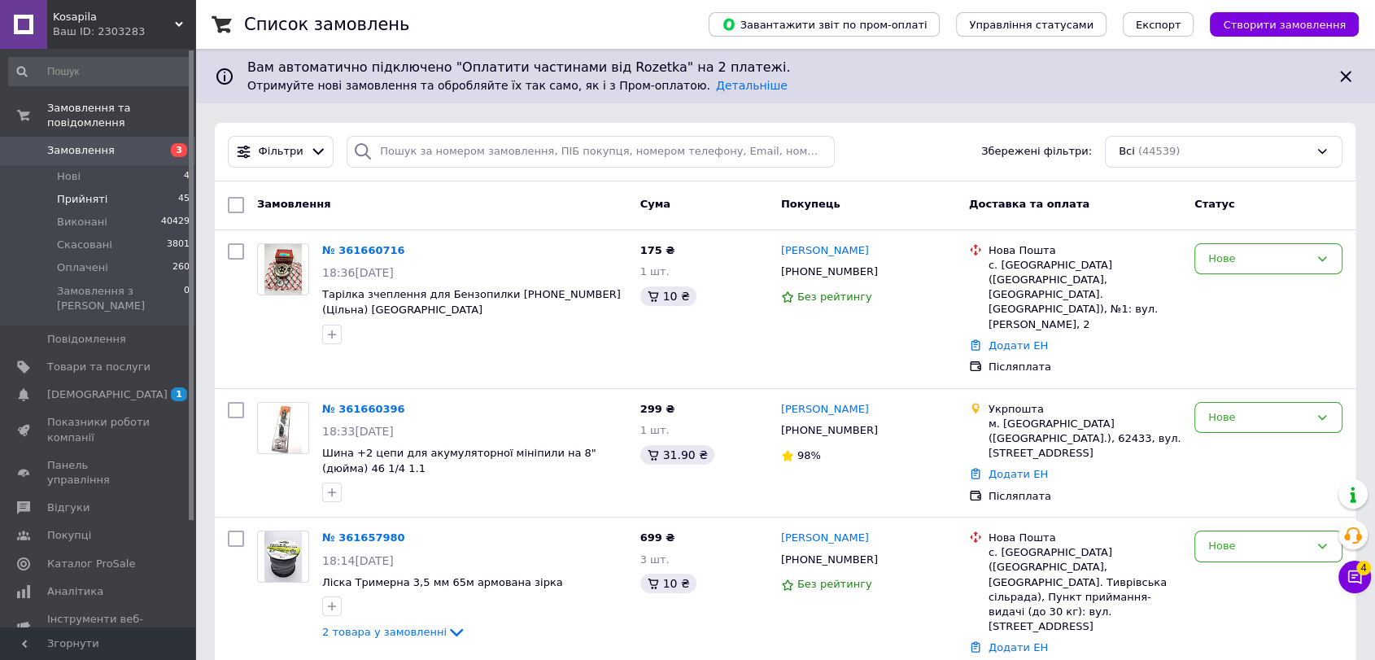
click at [89, 192] on span "Прийняті" at bounding box center [82, 199] width 50 height 15
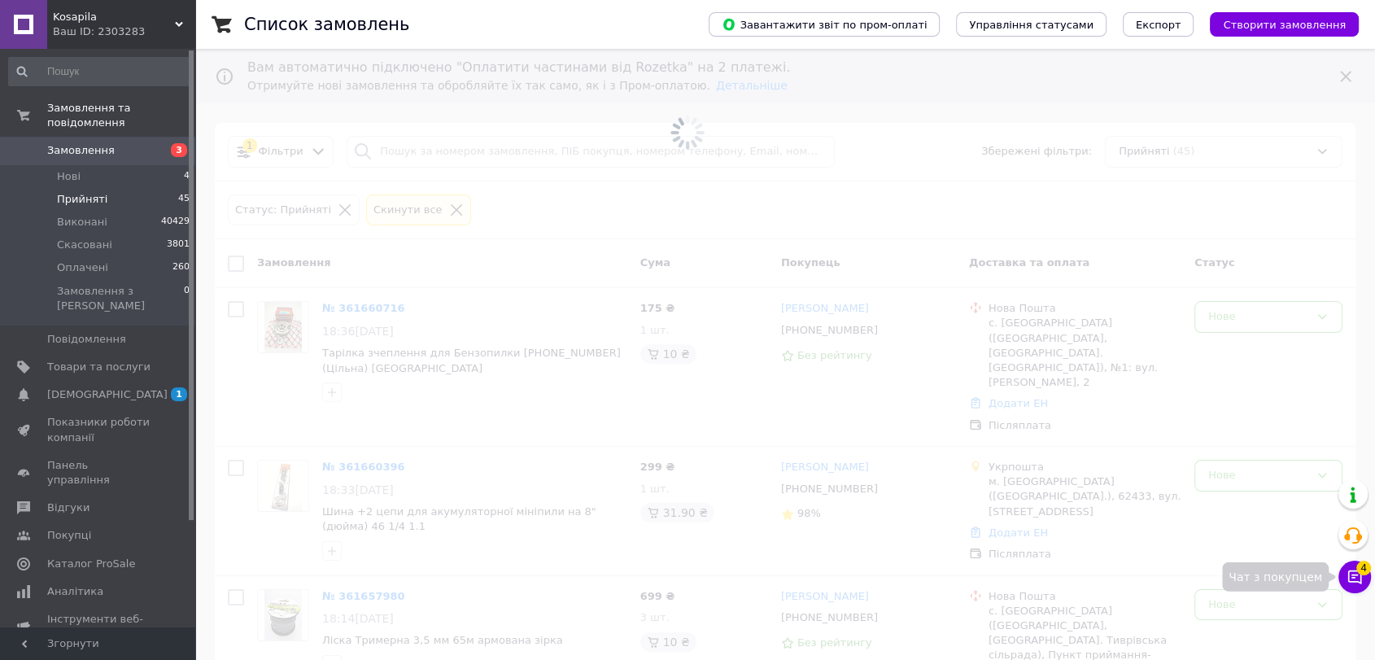
click at [1363, 581] on button "Чат з покупцем 4" at bounding box center [1354, 577] width 33 height 33
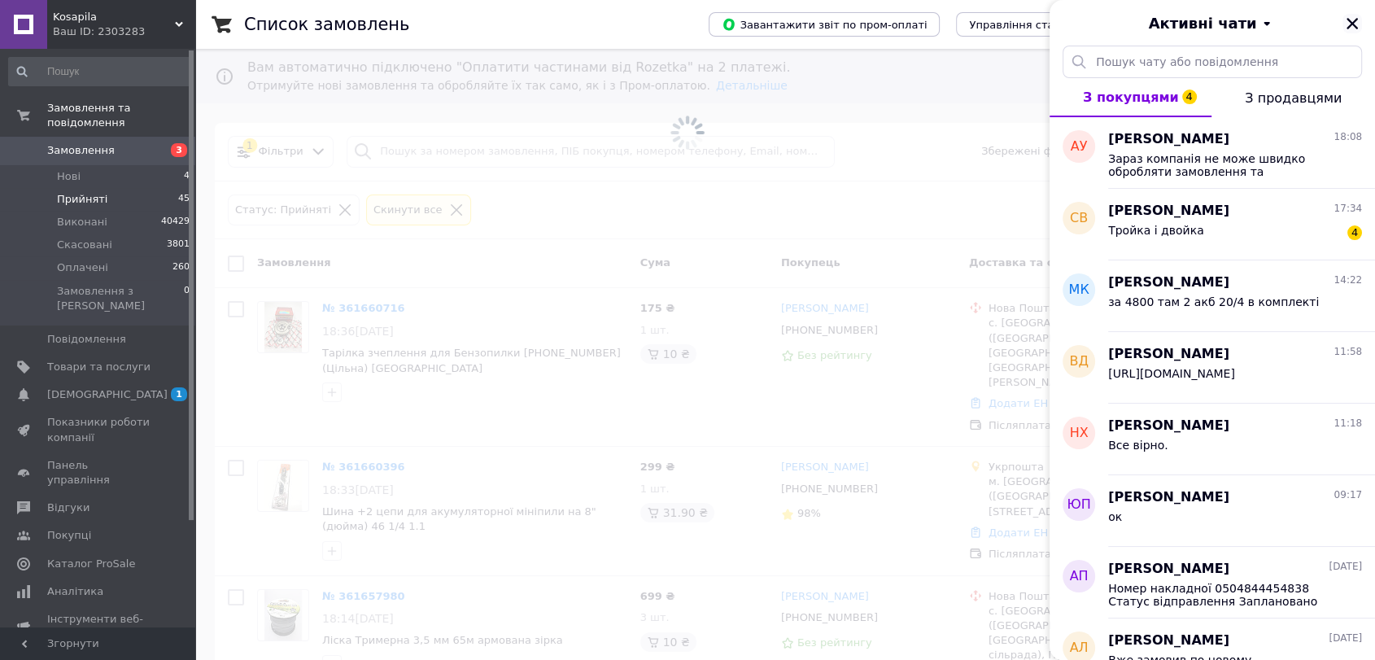
click at [1351, 30] on icon "Закрити" at bounding box center [1352, 23] width 15 height 15
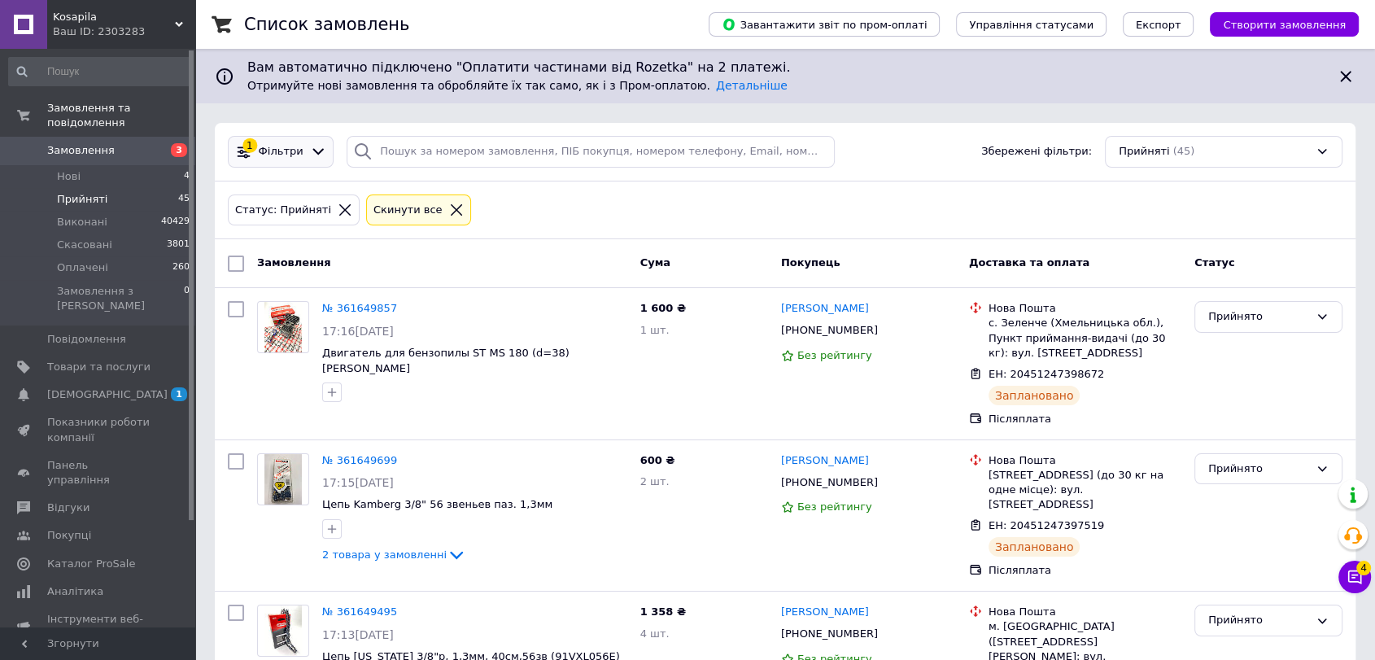
click at [310, 155] on icon at bounding box center [318, 151] width 17 height 17
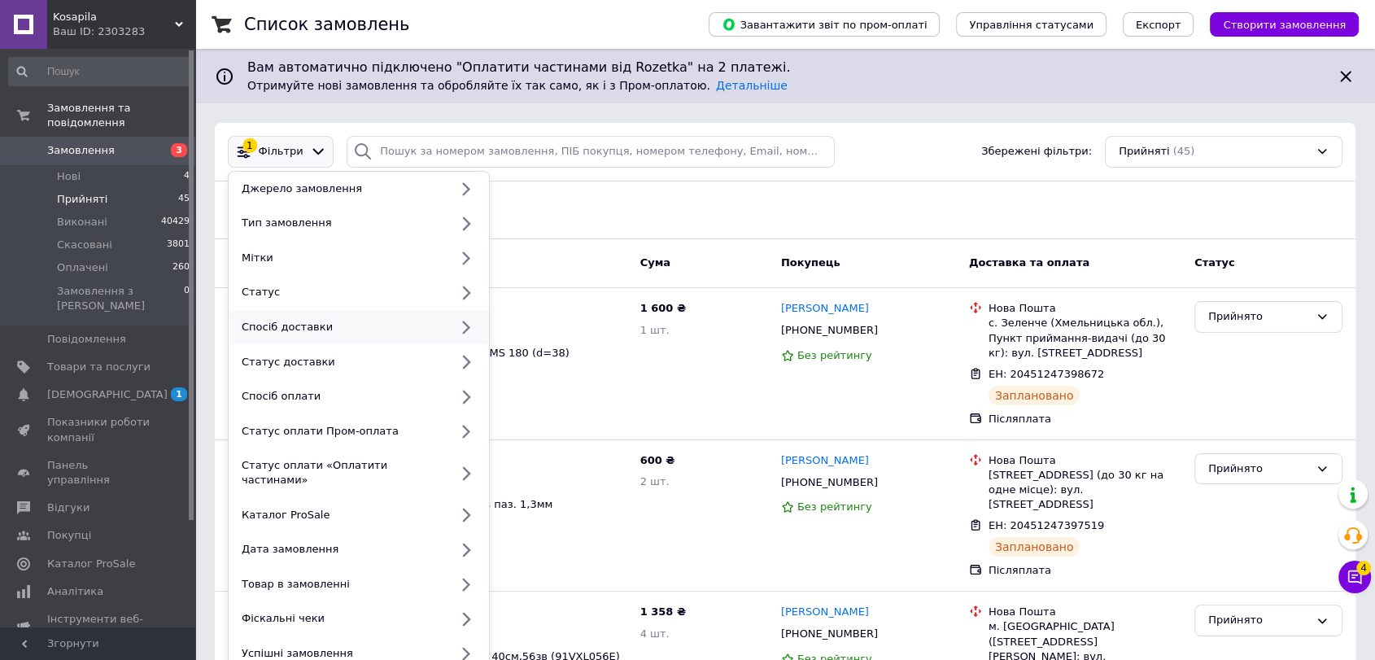
click at [290, 320] on div "Спосіб доставки" at bounding box center [342, 327] width 214 height 15
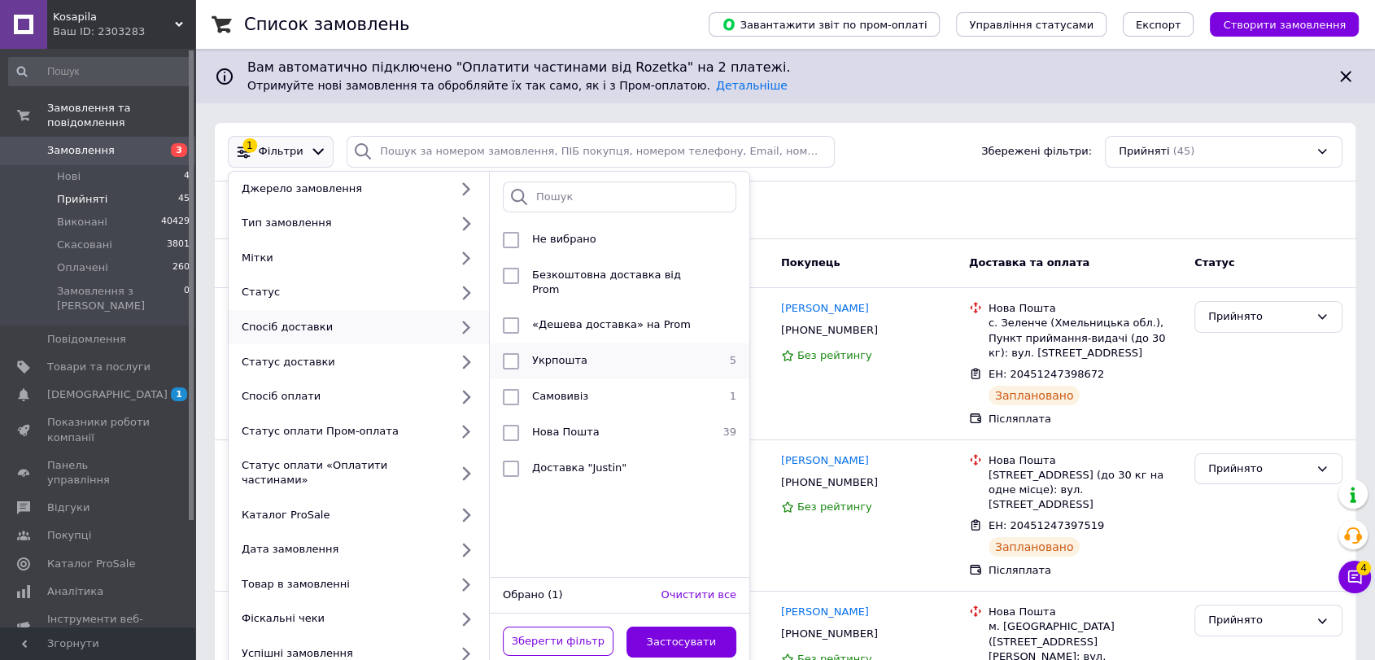
click at [535, 343] on li "Укрпошта 5" at bounding box center [620, 361] width 260 height 36
checkbox input "true"
click at [677, 626] on button "Застосувати" at bounding box center [681, 642] width 111 height 32
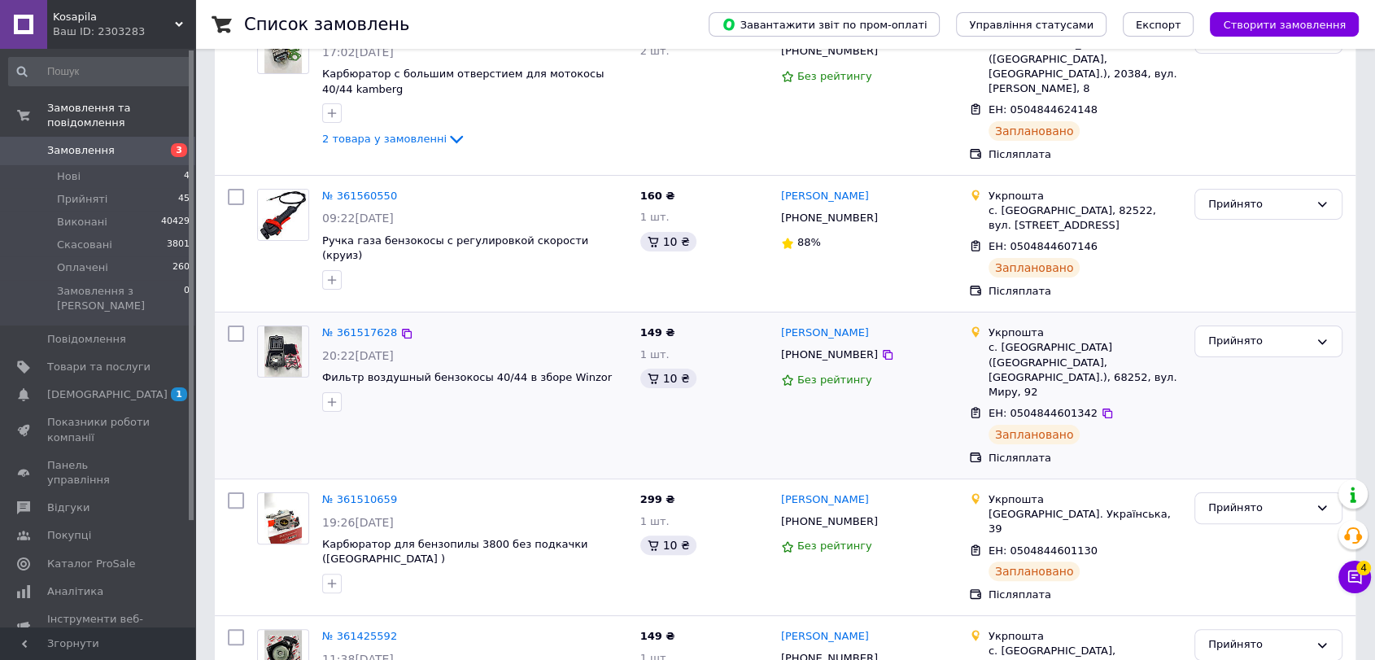
scroll to position [332, 0]
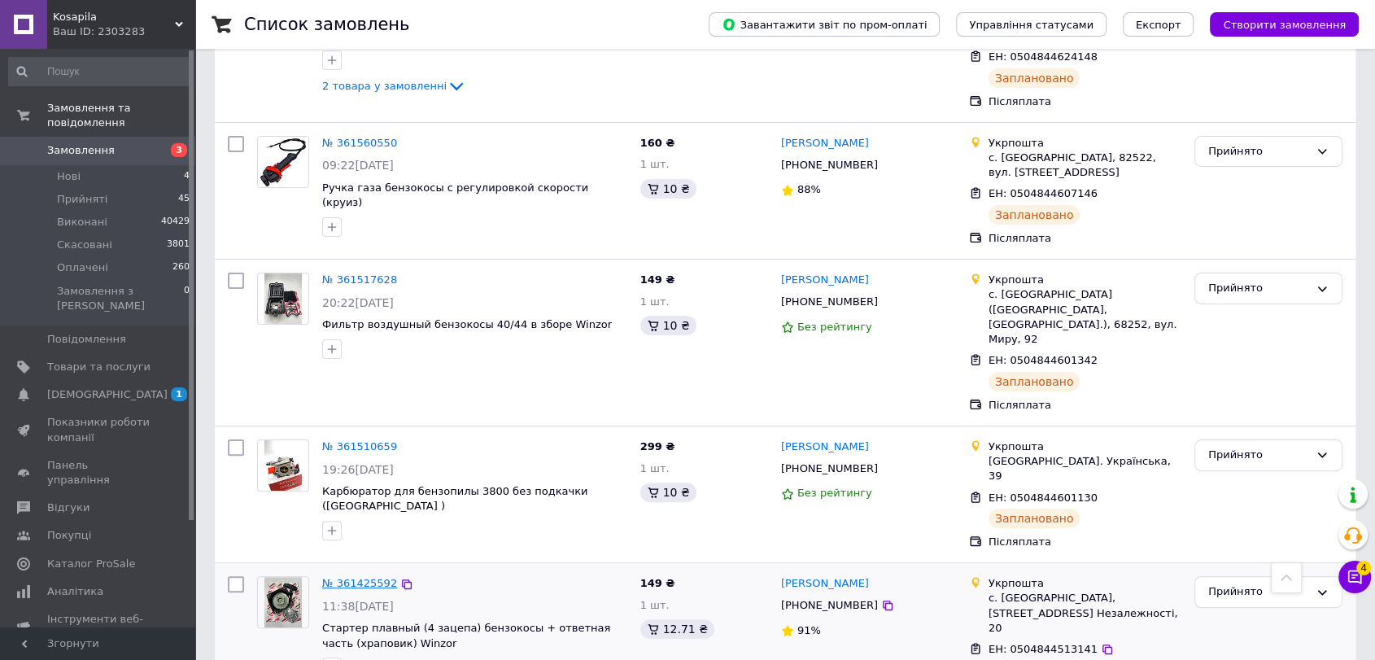
click at [364, 577] on link "№ 361425592" at bounding box center [359, 583] width 75 height 12
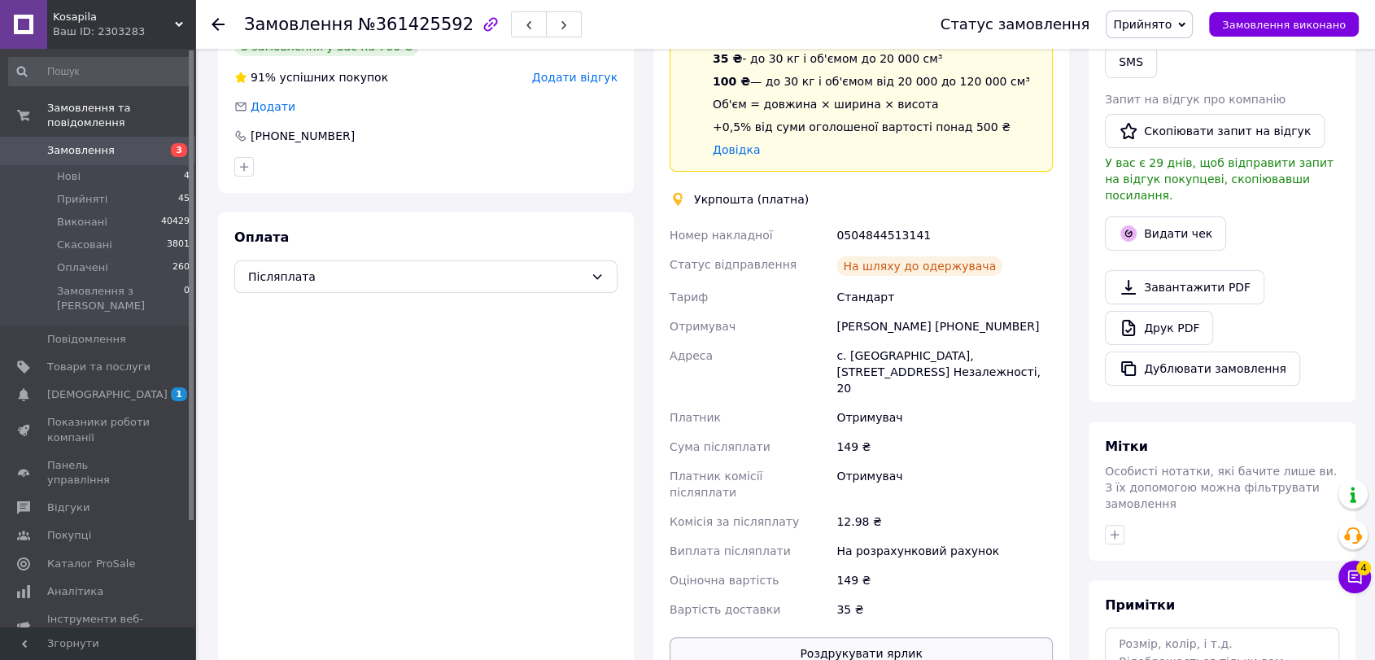
scroll to position [423, 0]
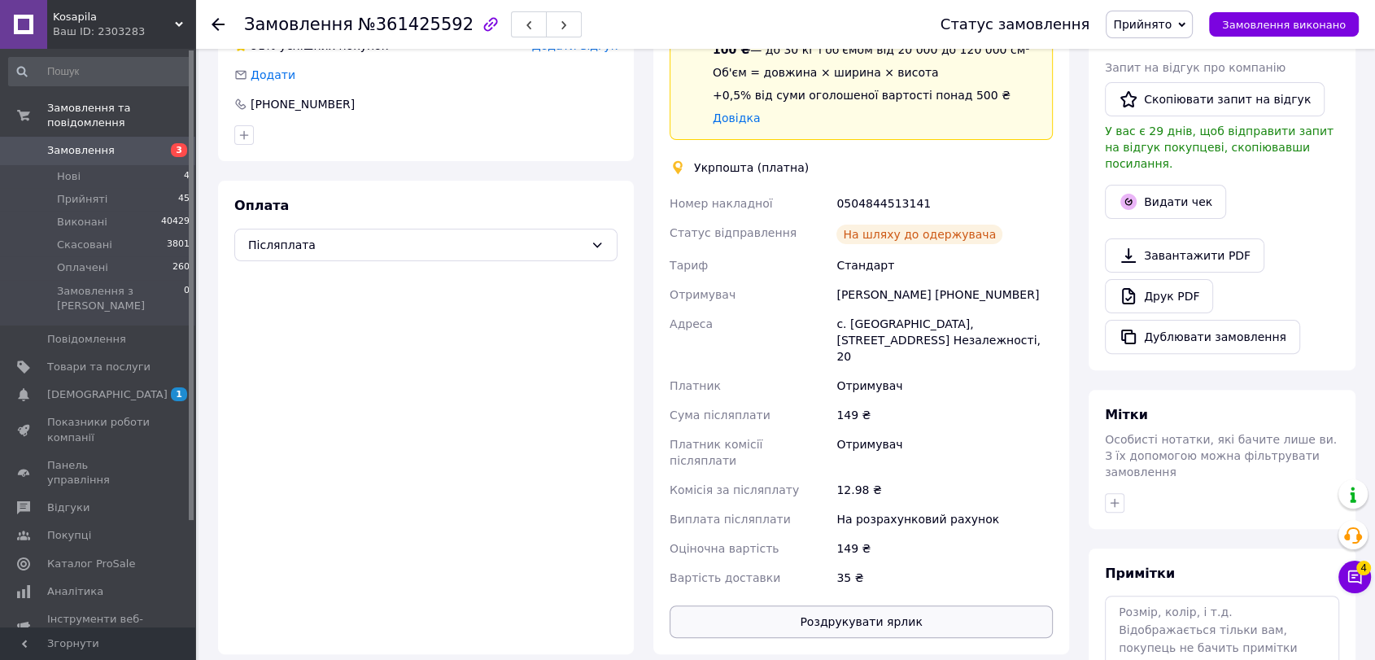
click at [864, 605] on button "Роздрукувати ярлик" at bounding box center [861, 621] width 383 height 33
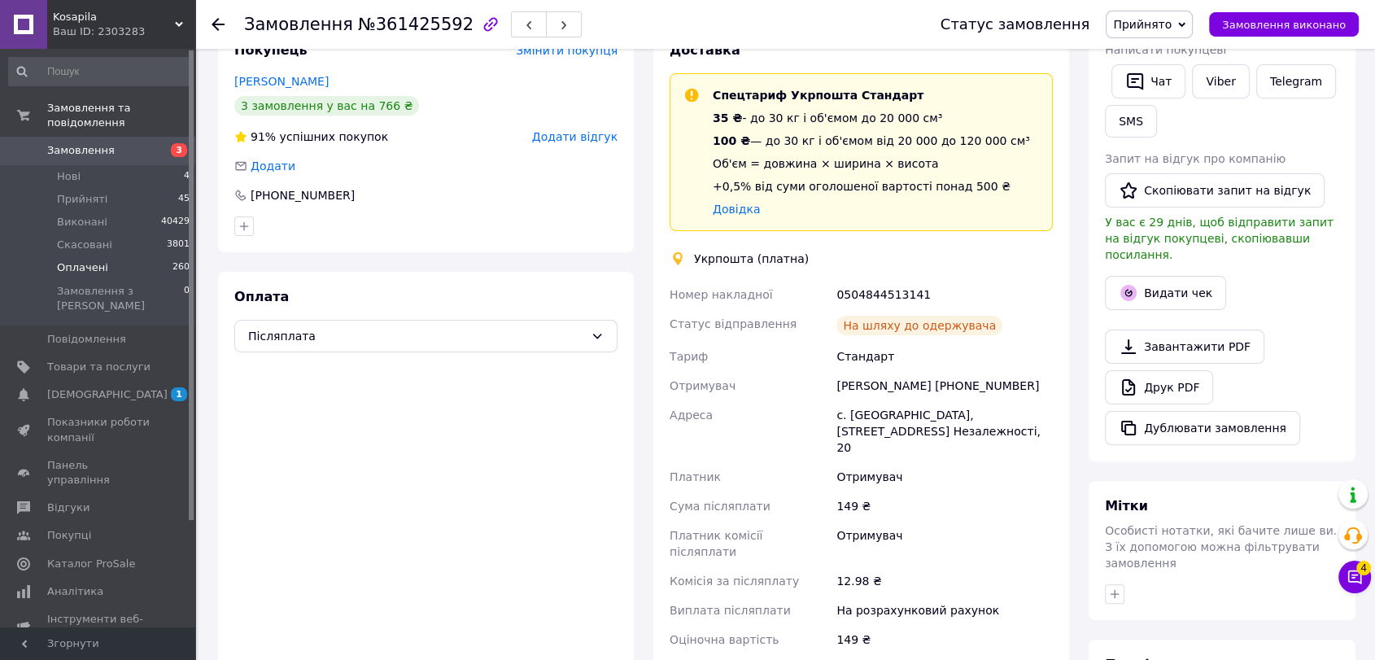
click at [73, 260] on span "Оплачені" at bounding box center [82, 267] width 51 height 15
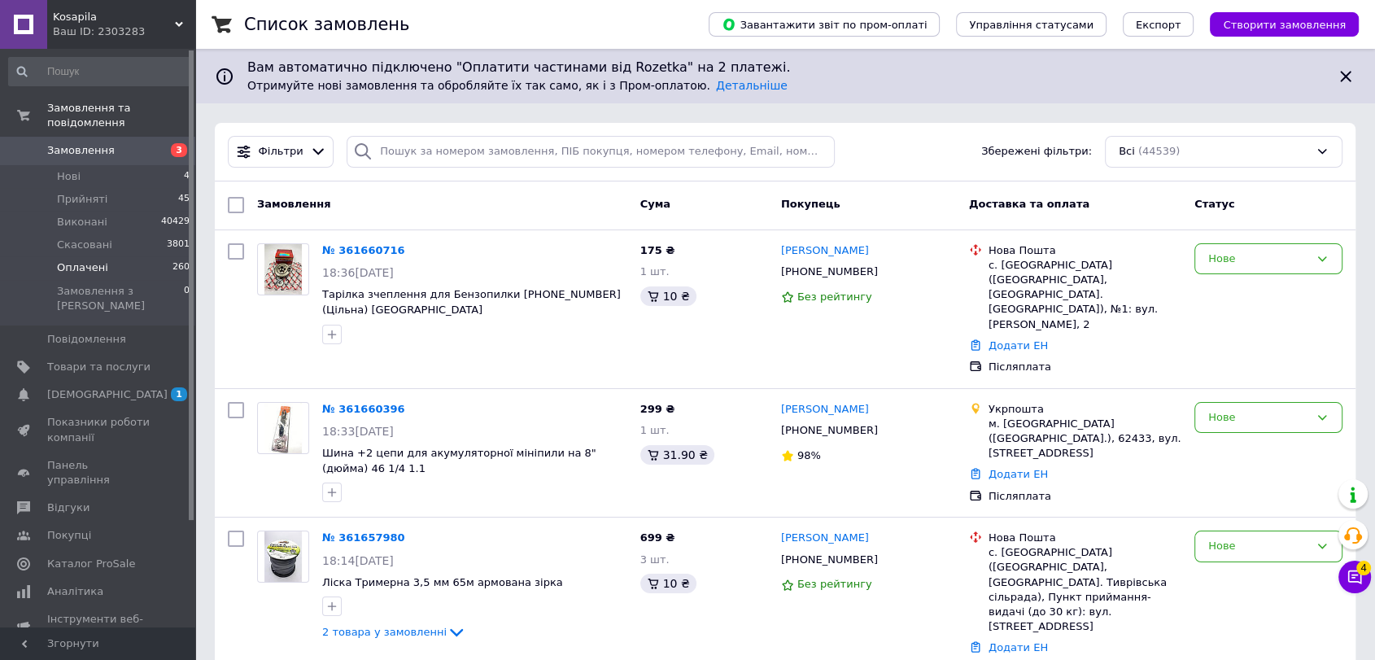
click at [93, 260] on span "Оплачені" at bounding box center [82, 267] width 51 height 15
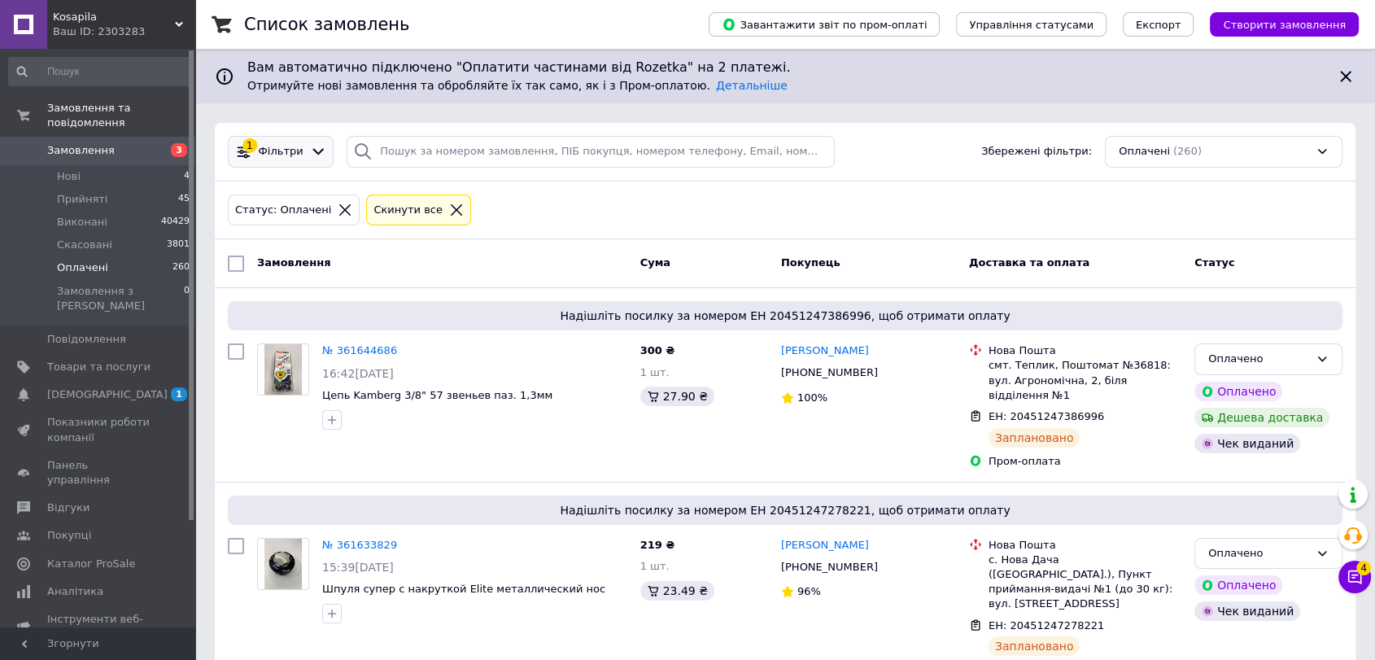
click at [280, 156] on span "Фільтри" at bounding box center [281, 151] width 45 height 15
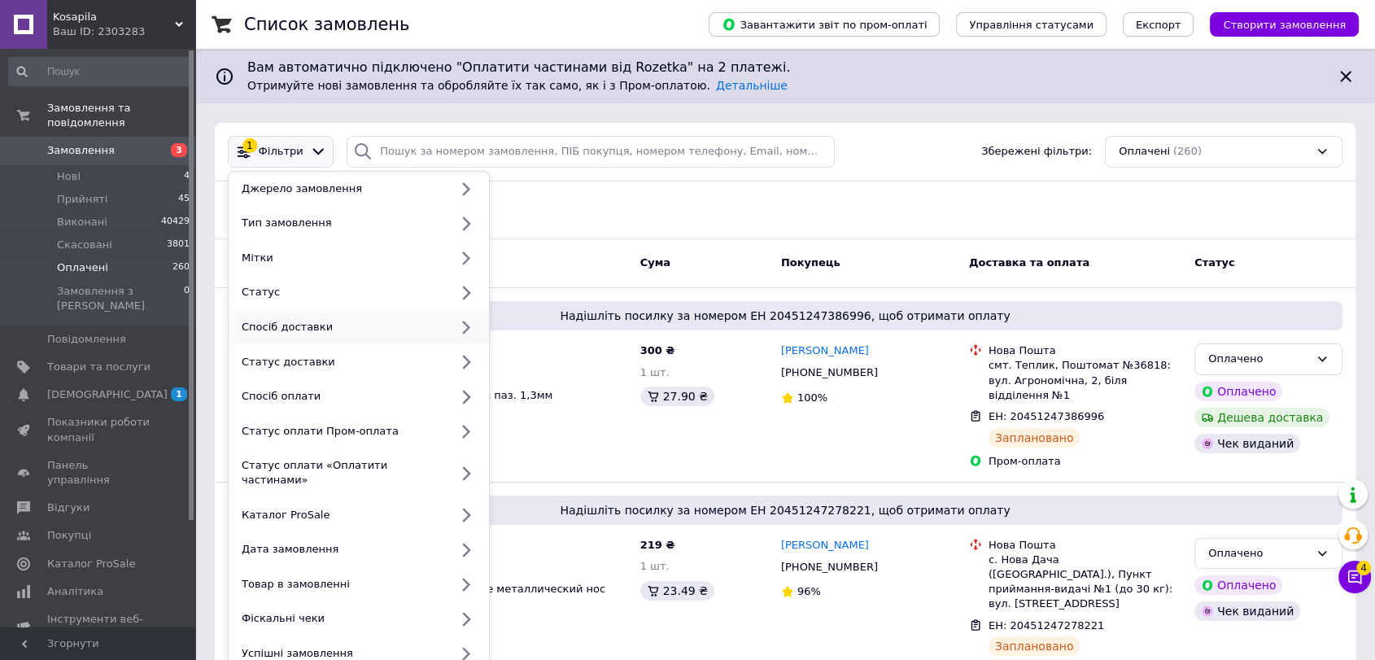
click at [299, 332] on div "Спосіб доставки" at bounding box center [342, 327] width 214 height 15
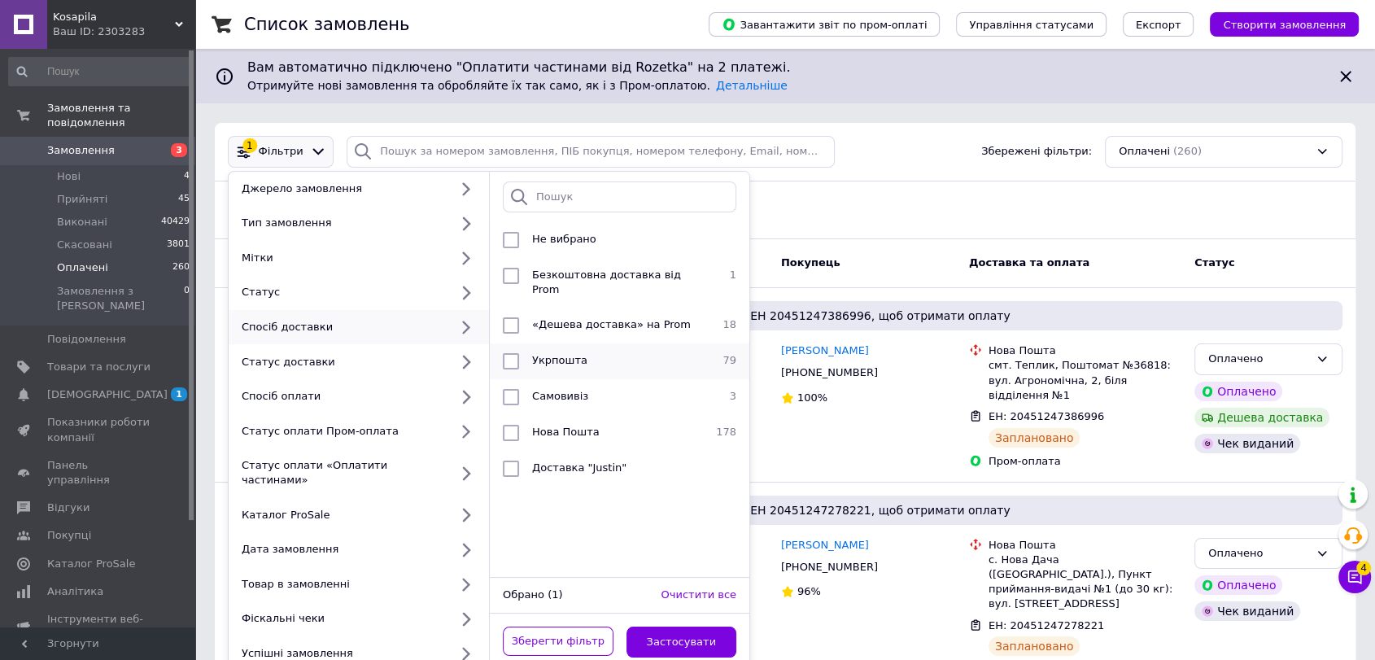
click at [528, 353] on div "Укрпошта" at bounding box center [618, 361] width 184 height 16
checkbox input "true"
click at [679, 626] on button "Застосувати" at bounding box center [681, 642] width 111 height 32
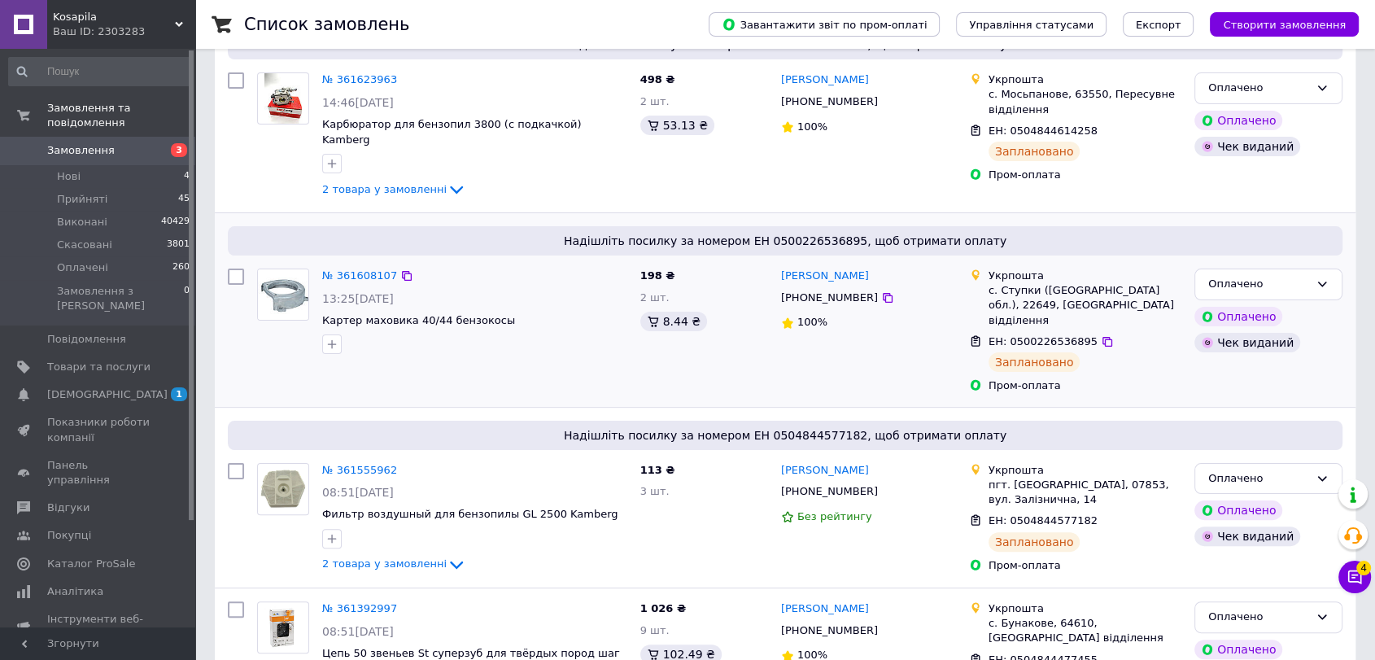
scroll to position [361, 0]
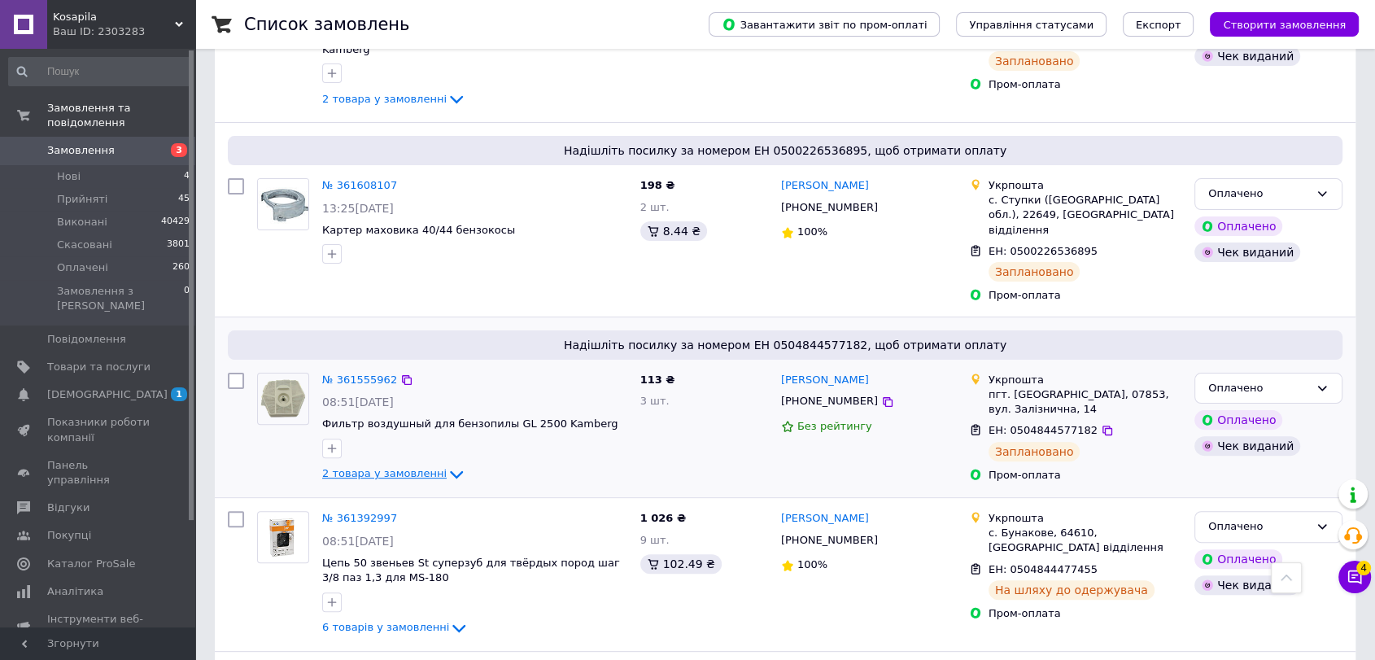
click at [388, 468] on span "2 товара у замовленні" at bounding box center [384, 474] width 124 height 12
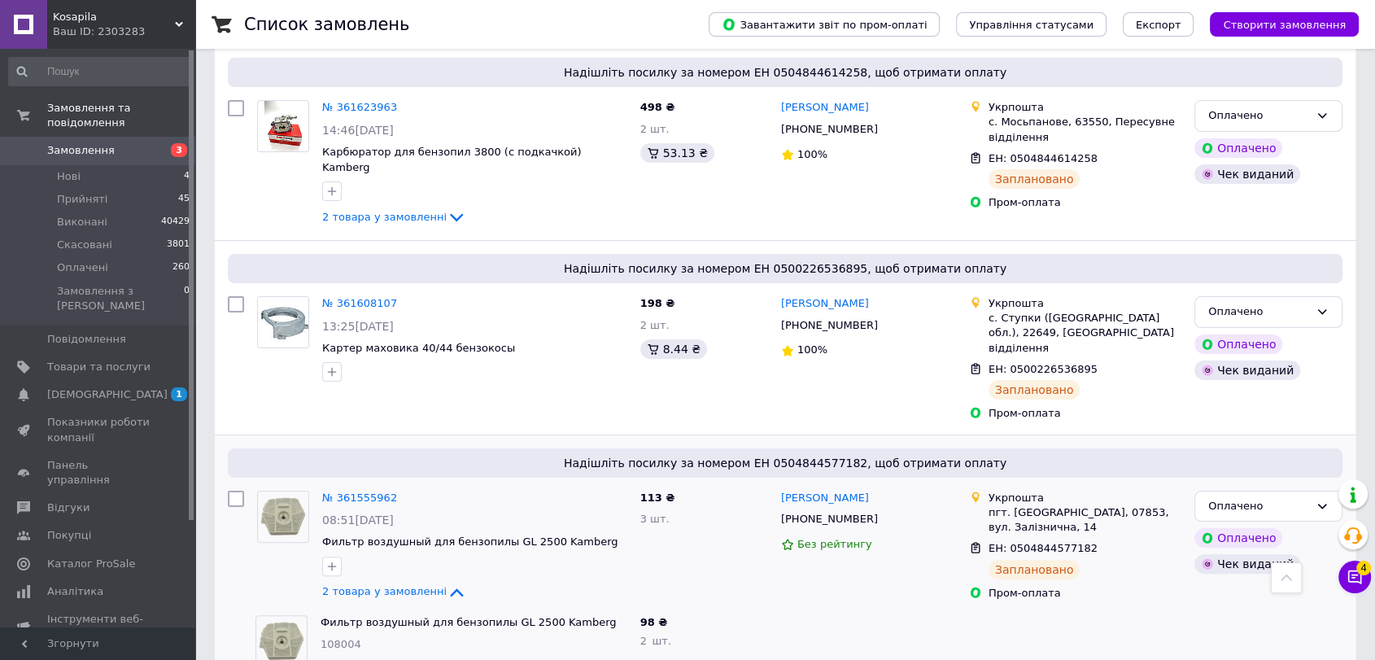
scroll to position [0, 0]
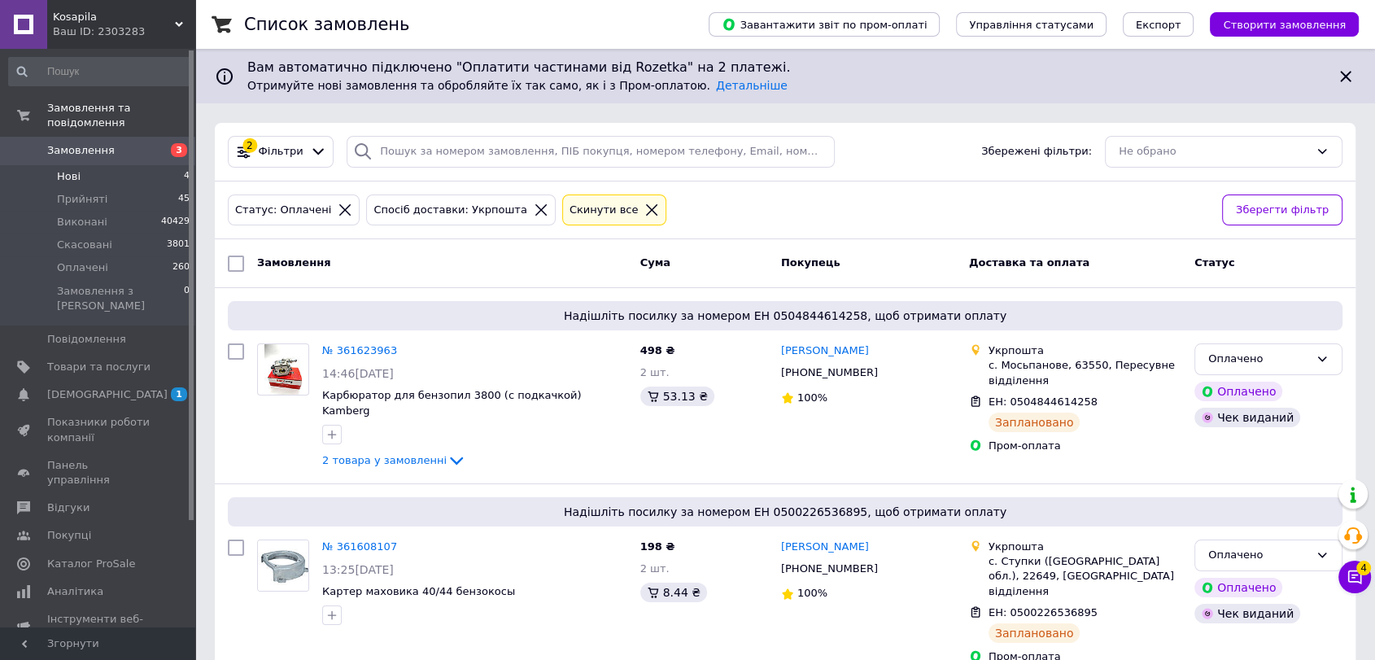
click at [126, 165] on li "Нові 4" at bounding box center [99, 176] width 199 height 23
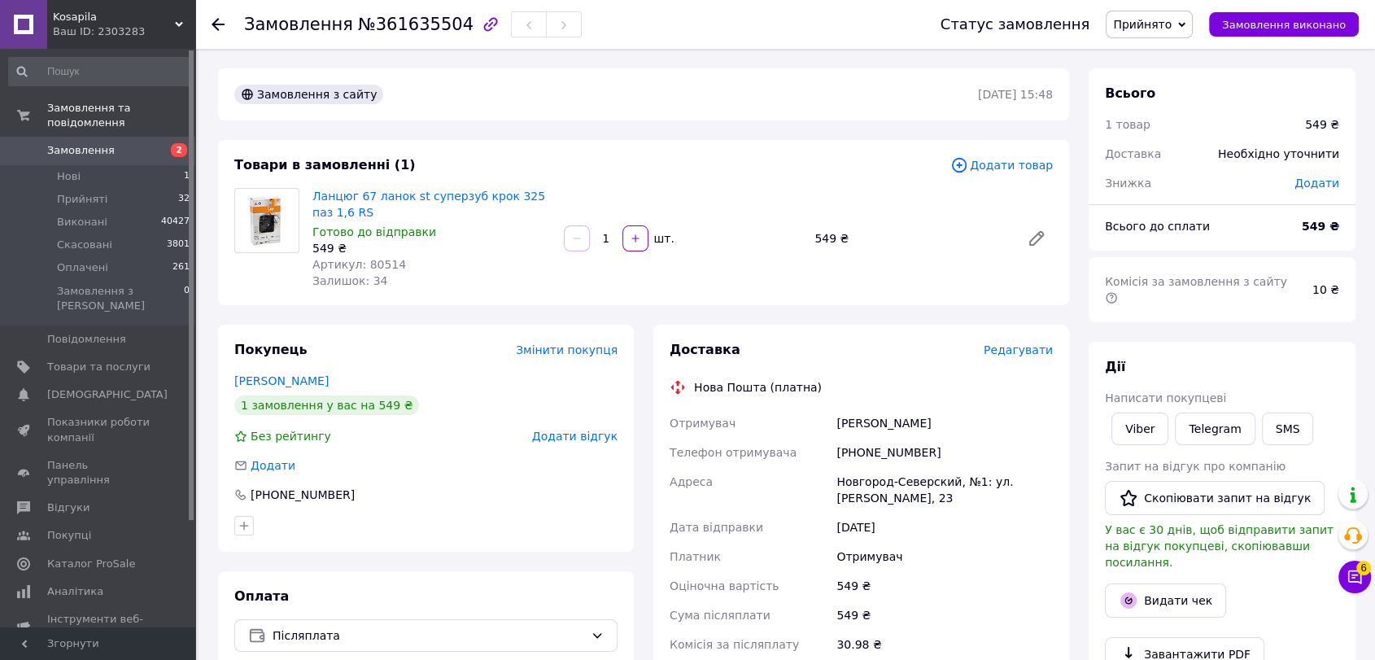
click at [165, 28] on div "Ваш ID: 2303283" at bounding box center [124, 31] width 142 height 15
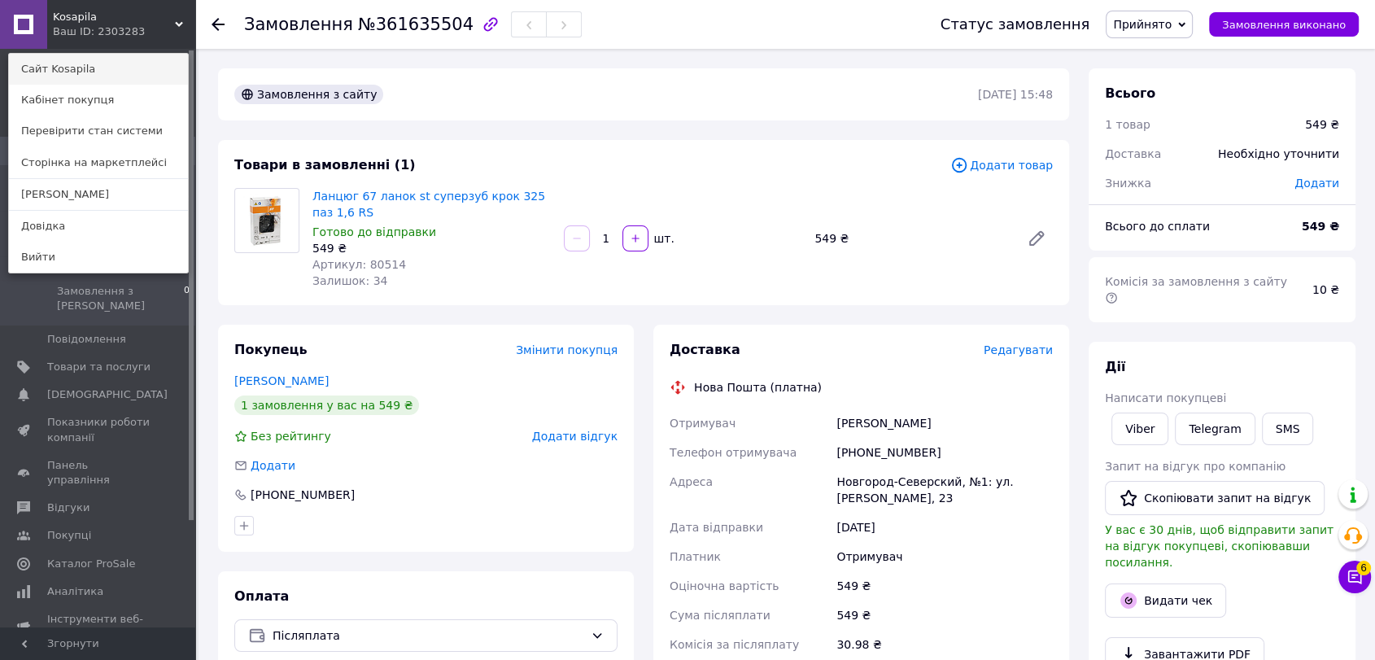
click at [120, 71] on link "Сайт Kosapila" at bounding box center [98, 69] width 179 height 31
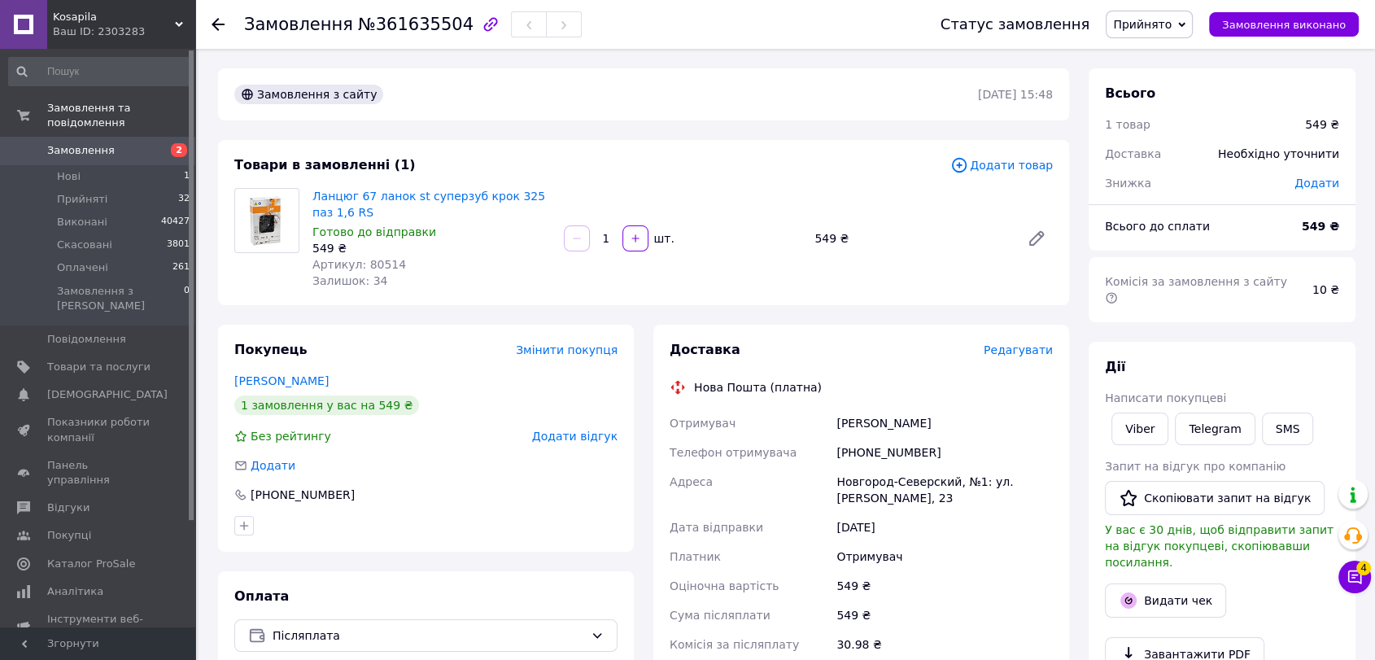
click at [167, 22] on span "Kosapila" at bounding box center [114, 17] width 122 height 15
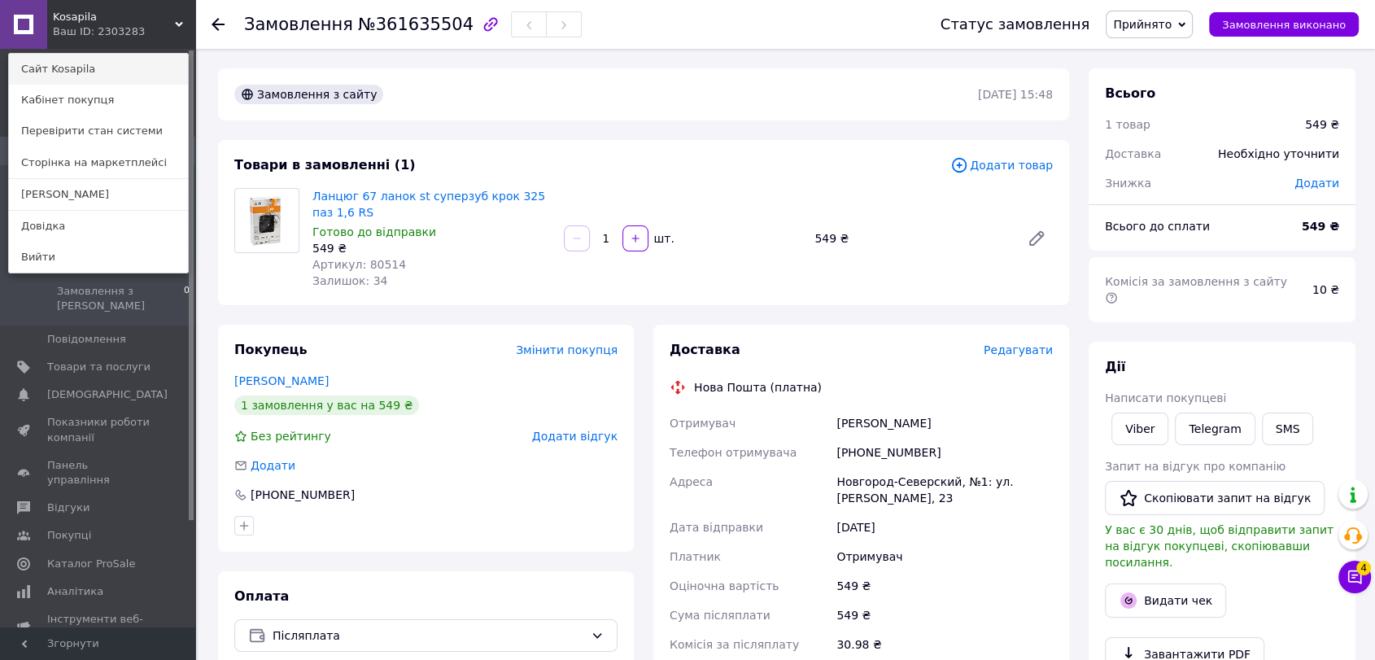
click at [117, 72] on link "Сайт Kosapila" at bounding box center [98, 69] width 179 height 31
